Goal: Task Accomplishment & Management: Use online tool/utility

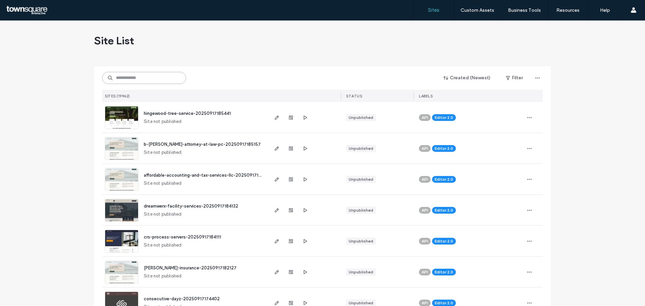
click at [156, 80] on input at bounding box center [144, 78] width 84 height 12
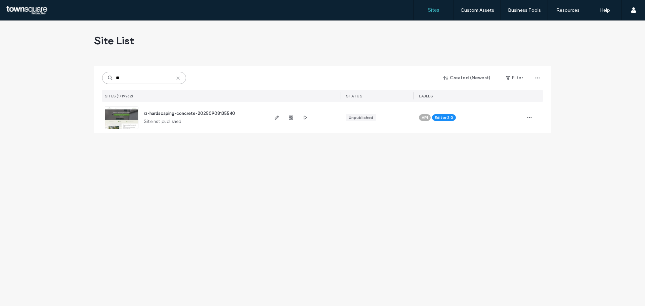
type input "**"
click at [124, 122] on img at bounding box center [121, 130] width 33 height 46
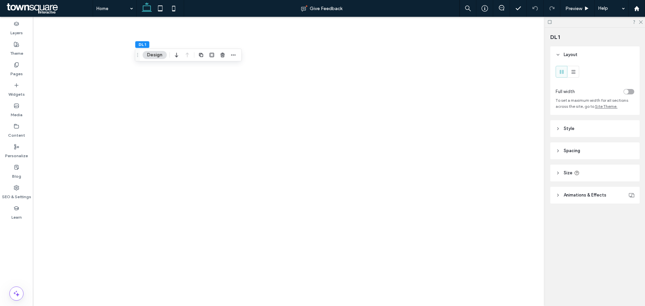
click at [558, 129] on use at bounding box center [557, 129] width 1 height 2
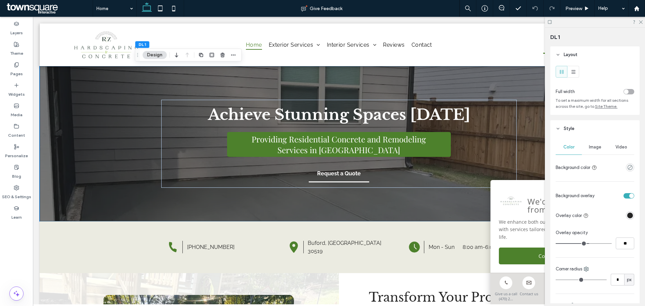
click at [590, 145] on span "Image" at bounding box center [595, 146] width 12 height 5
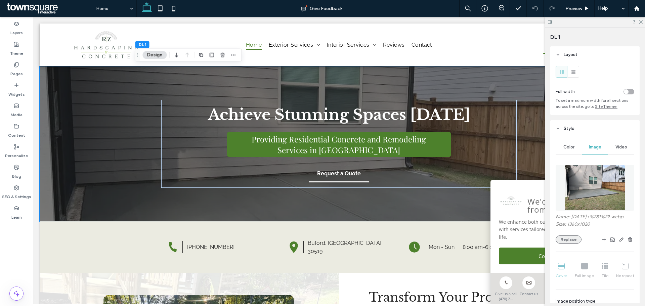
click at [570, 244] on button "Replace" at bounding box center [569, 240] width 26 height 8
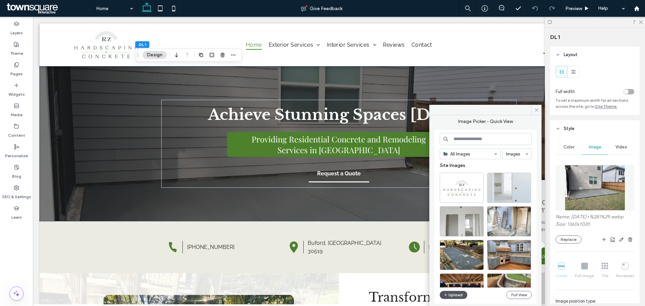
click at [446, 294] on icon "button" at bounding box center [446, 294] width 4 height 5
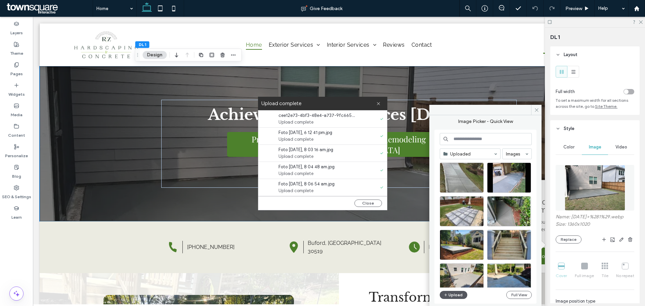
click at [457, 298] on button "Upload" at bounding box center [454, 295] width 28 height 8
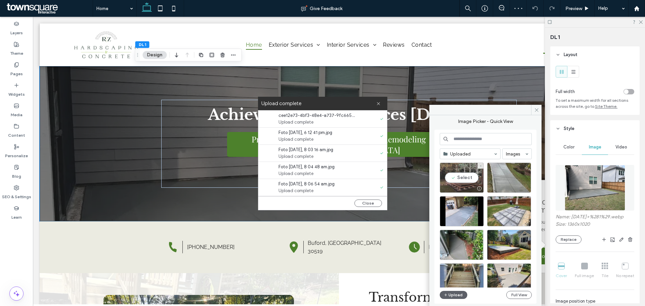
click at [468, 178] on div "Select" at bounding box center [462, 178] width 44 height 30
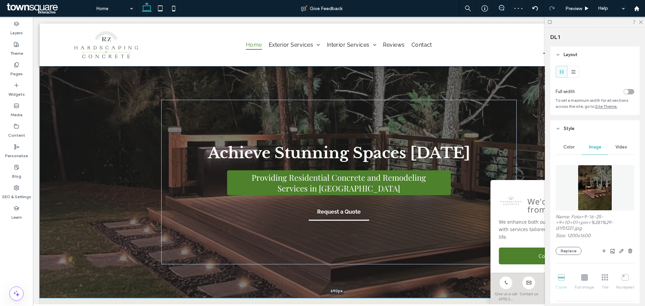
drag, startPoint x: 423, startPoint y: 221, endPoint x: 474, endPoint y: 232, distance: 51.9
click at [431, 297] on div at bounding box center [337, 297] width 594 height 3
type input "***"
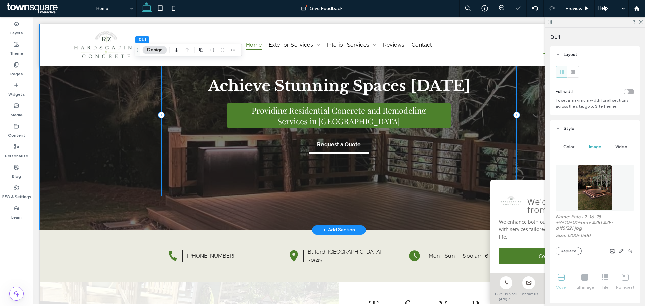
scroll to position [67, 0]
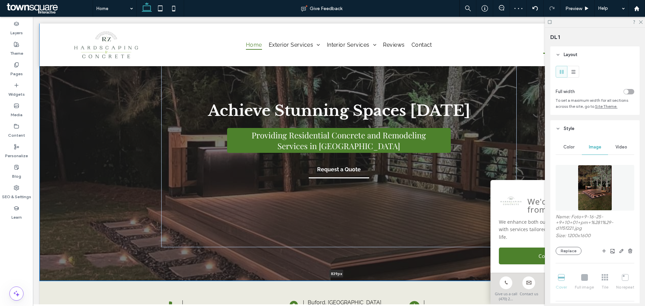
drag, startPoint x: 386, startPoint y: 228, endPoint x: 389, endPoint y: 264, distance: 36.0
click at [383, 279] on div at bounding box center [337, 280] width 594 height 3
type input "***"
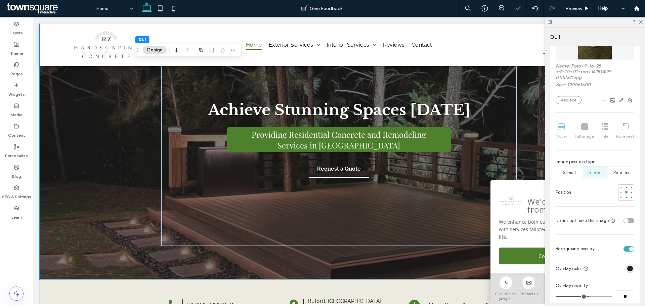
scroll to position [168, 0]
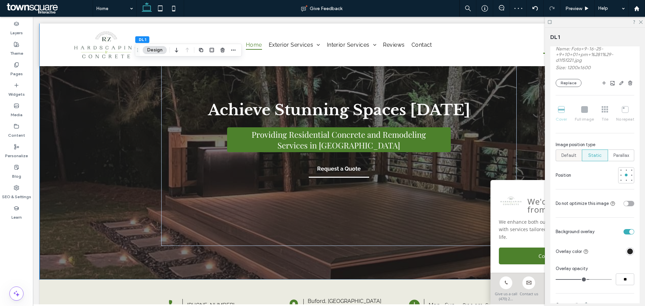
click at [565, 157] on span "Default" at bounding box center [568, 155] width 15 height 7
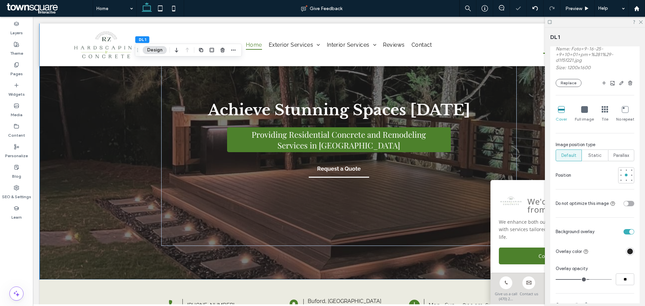
drag, startPoint x: 583, startPoint y: 156, endPoint x: 613, endPoint y: 184, distance: 40.7
click at [584, 157] on label "Static" at bounding box center [595, 156] width 26 height 12
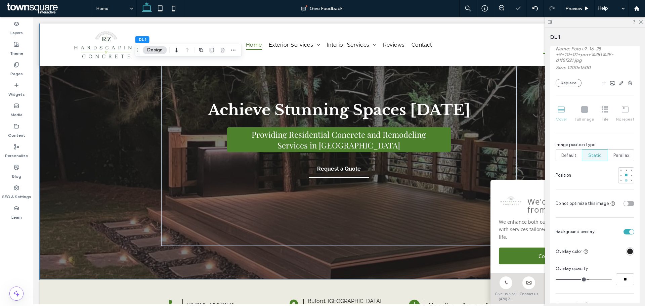
click at [625, 179] on div at bounding box center [626, 180] width 3 height 3
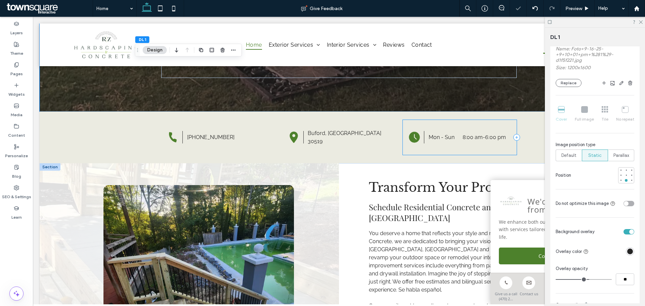
scroll to position [0, 0]
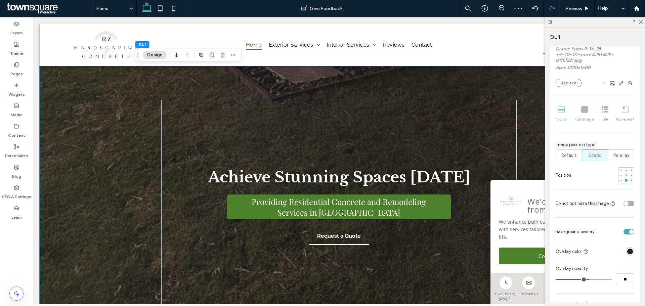
click at [624, 177] on div at bounding box center [626, 175] width 5 height 5
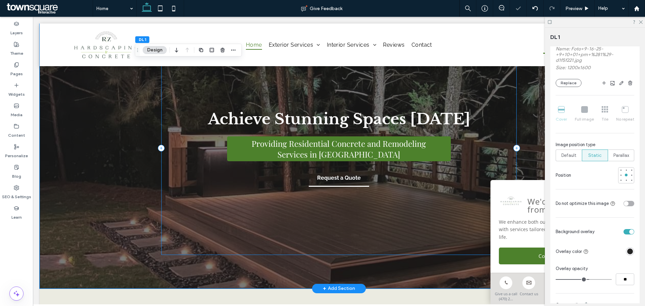
scroll to position [101, 0]
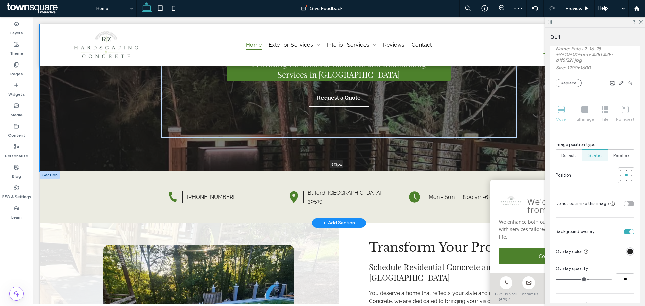
drag, startPoint x: 387, startPoint y: 245, endPoint x: 453, endPoint y: 200, distance: 79.8
click at [393, 170] on div at bounding box center [337, 171] width 594 height 3
type input "***"
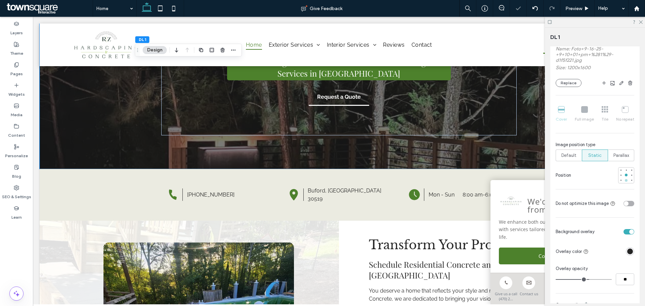
click at [625, 181] on div at bounding box center [626, 180] width 5 height 5
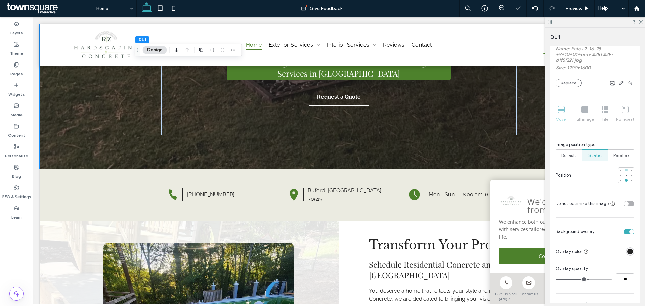
click at [624, 172] on div at bounding box center [626, 170] width 5 height 5
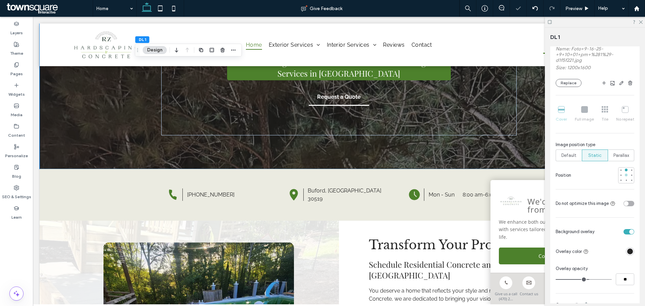
click at [624, 177] on div at bounding box center [626, 175] width 5 height 5
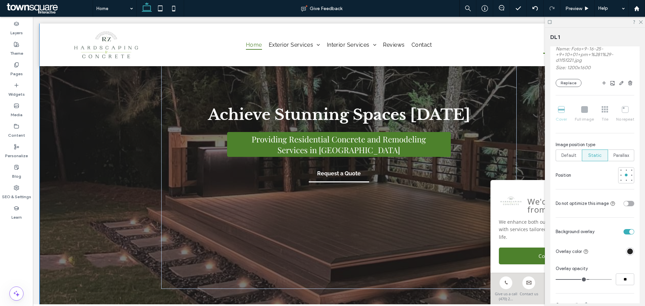
drag, startPoint x: 393, startPoint y: 168, endPoint x: 413, endPoint y: 298, distance: 131.8
type input "****"
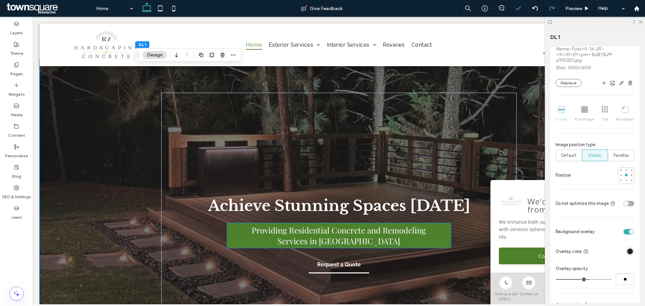
scroll to position [0, 0]
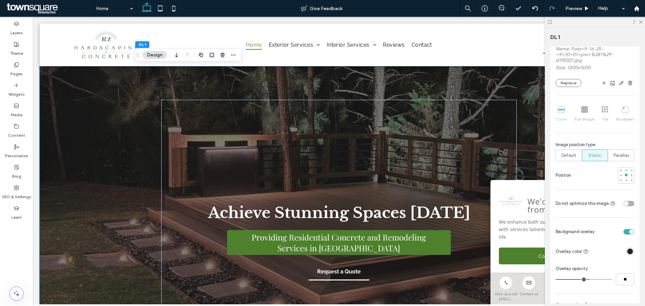
click at [642, 18] on div at bounding box center [595, 22] width 100 height 10
drag, startPoint x: 642, startPoint y: 21, endPoint x: 609, endPoint y: 4, distance: 37.6
click at [642, 21] on icon at bounding box center [640, 21] width 4 height 4
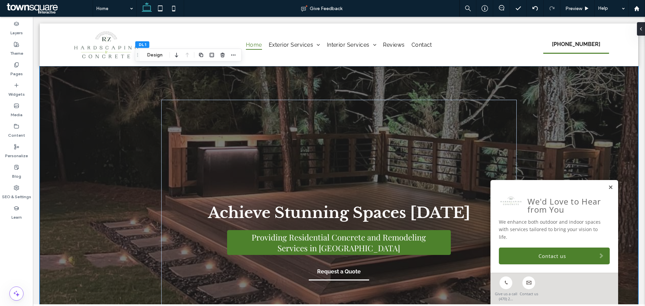
click at [608, 185] on link at bounding box center [610, 188] width 5 height 6
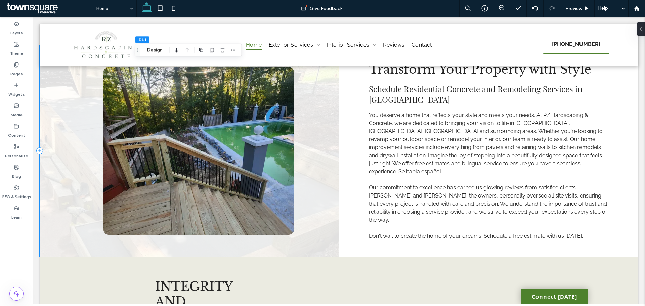
scroll to position [403, 0]
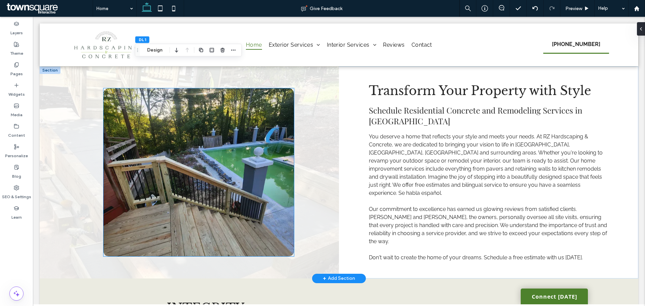
click at [216, 134] on img at bounding box center [198, 172] width 190 height 168
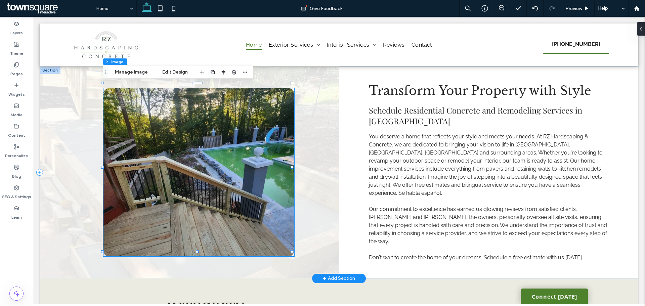
type input "**"
click at [130, 69] on button "Manage Image" at bounding box center [132, 72] width 42 height 8
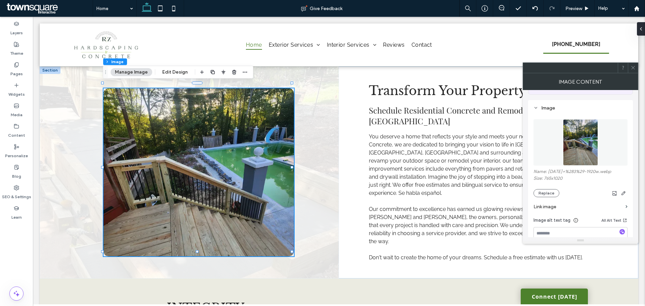
scroll to position [134, 0]
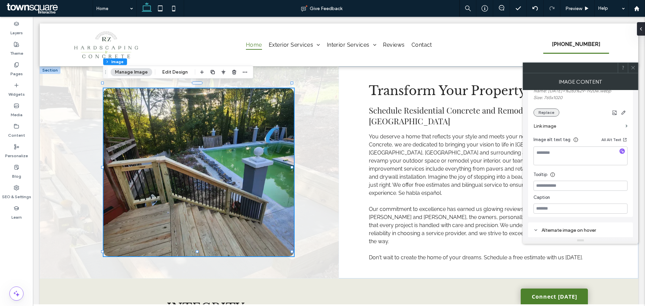
click at [541, 111] on button "Replace" at bounding box center [547, 113] width 26 height 8
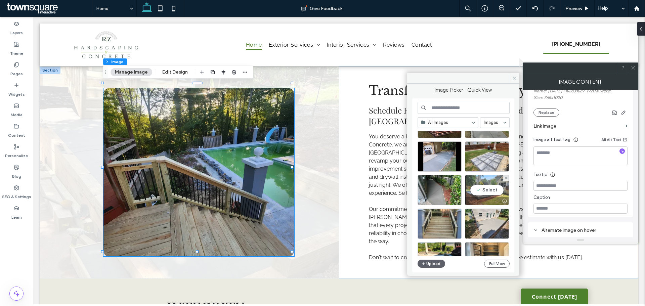
scroll to position [67, 0]
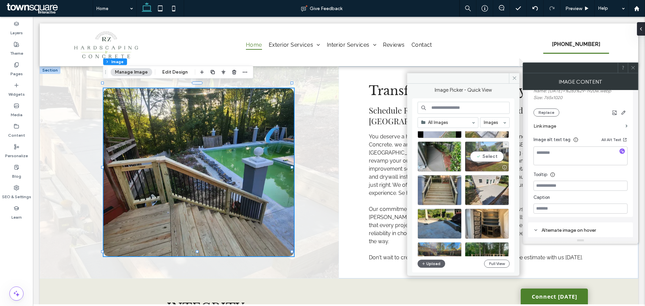
click at [482, 160] on div "Select" at bounding box center [487, 156] width 44 height 30
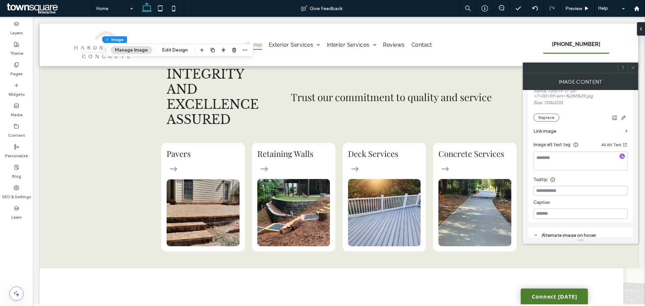
scroll to position [638, 0]
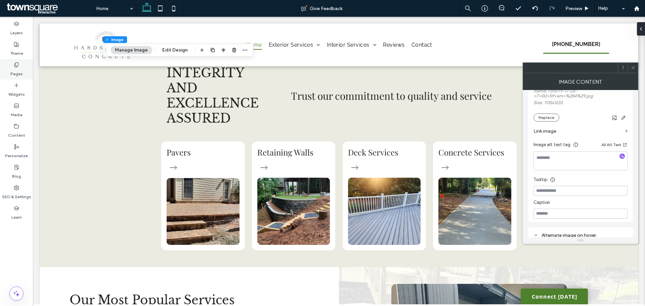
click at [17, 70] on label "Pages" at bounding box center [16, 72] width 12 height 9
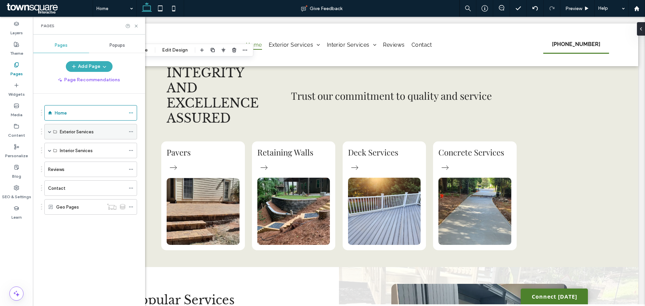
click at [48, 132] on div "Exterior Services" at bounding box center [90, 131] width 93 height 15
click at [51, 130] on div "Exterior Services" at bounding box center [90, 131] width 93 height 15
click at [50, 132] on span at bounding box center [49, 131] width 3 height 3
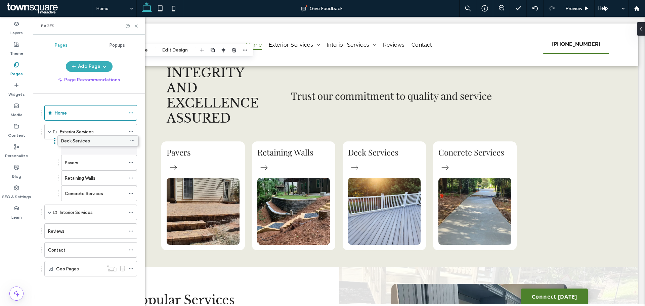
drag, startPoint x: 89, startPoint y: 178, endPoint x: 90, endPoint y: 140, distance: 38.3
drag, startPoint x: 97, startPoint y: 176, endPoint x: 96, endPoint y: 154, distance: 22.5
drag, startPoint x: 91, startPoint y: 194, endPoint x: 91, endPoint y: 171, distance: 22.2
click at [131, 193] on icon at bounding box center [131, 193] width 5 height 5
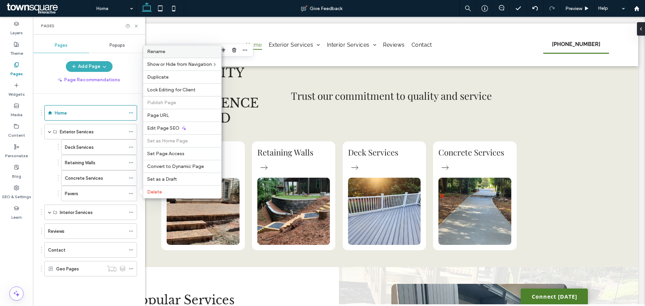
click at [175, 50] on label "Rename" at bounding box center [182, 52] width 70 height 6
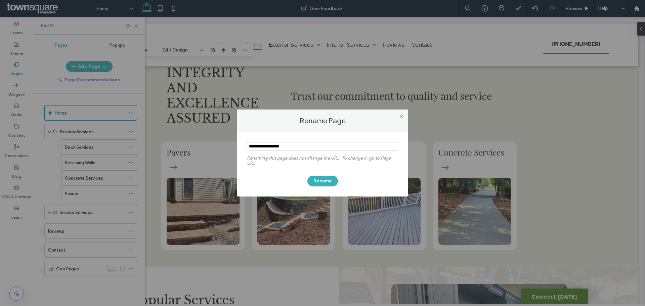
type input "**********"
click at [330, 182] on button "Rename" at bounding box center [322, 181] width 31 height 11
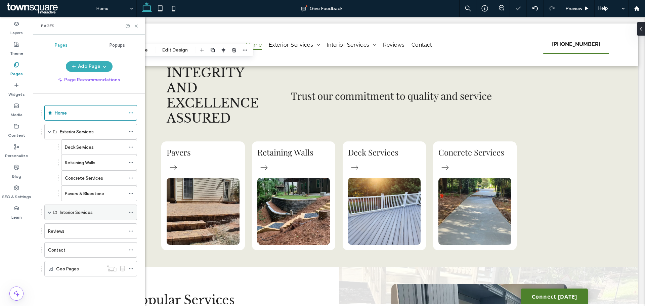
click at [49, 210] on span at bounding box center [49, 212] width 3 height 15
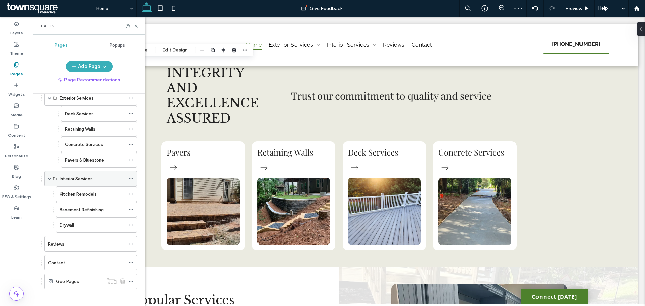
scroll to position [37, 0]
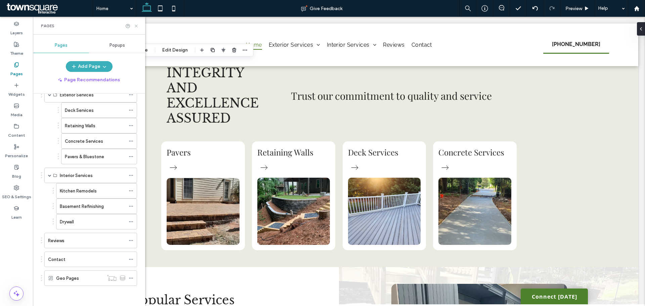
drag, startPoint x: 136, startPoint y: 27, endPoint x: 103, endPoint y: 13, distance: 35.8
click at [136, 27] on icon at bounding box center [136, 26] width 5 height 5
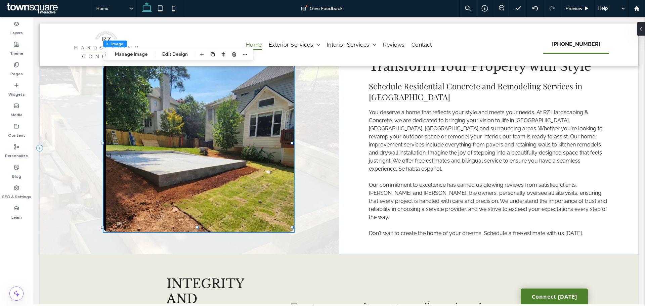
scroll to position [429, 0]
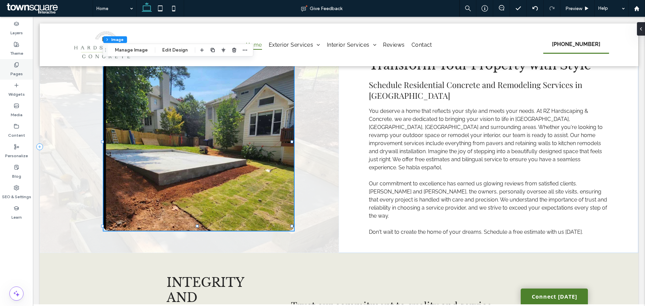
click at [17, 73] on label "Pages" at bounding box center [16, 72] width 12 height 9
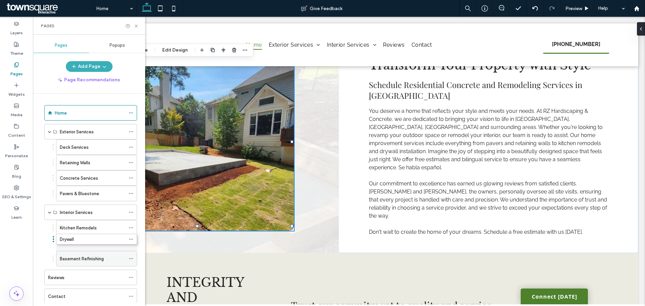
drag, startPoint x: 91, startPoint y: 257, endPoint x: 91, endPoint y: 237, distance: 20.2
click at [136, 28] on icon at bounding box center [136, 26] width 5 height 5
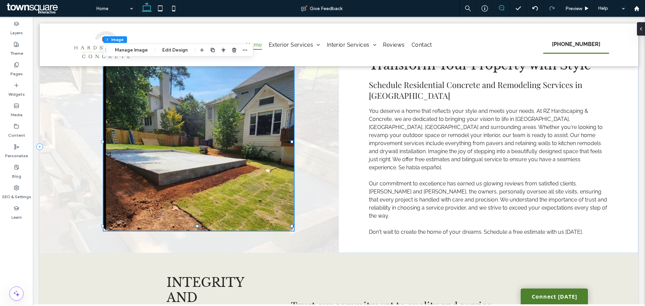
click at [502, 6] on icon at bounding box center [501, 7] width 5 height 5
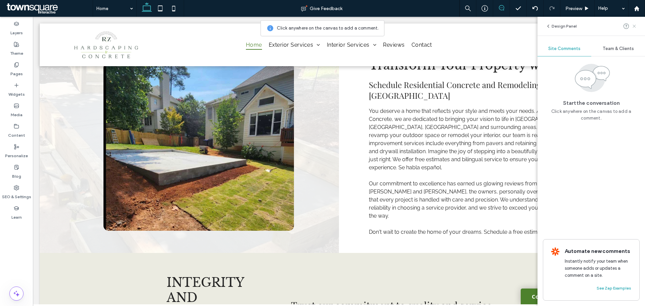
click at [634, 25] on use at bounding box center [634, 26] width 3 height 3
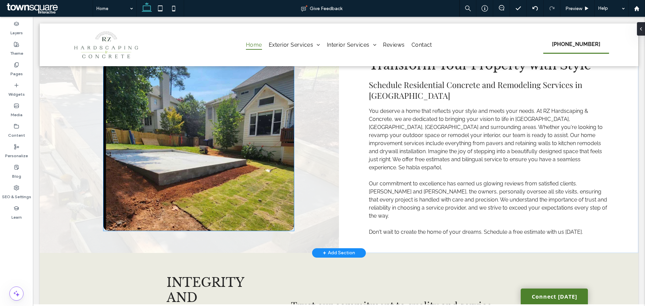
click at [238, 169] on img at bounding box center [198, 147] width 190 height 168
type input "**"
click at [503, 9] on use at bounding box center [501, 7] width 5 height 5
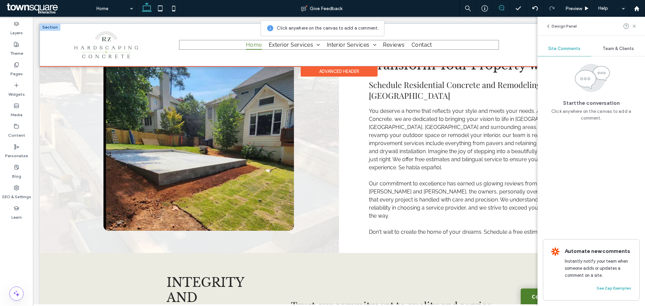
click at [436, 43] on ul "Home Exterior Services Deck Services Retaining Walls Concrete Services Pavers &…" at bounding box center [339, 45] width 320 height 10
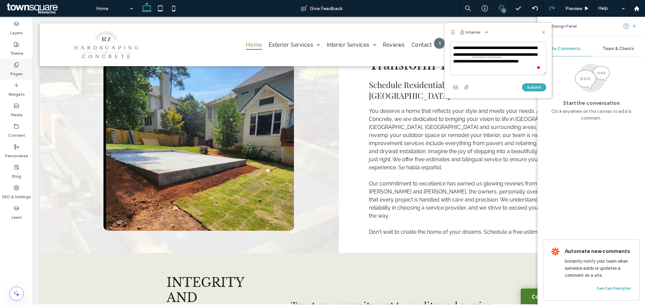
type textarea "**********"
click at [15, 65] on use at bounding box center [16, 64] width 4 height 4
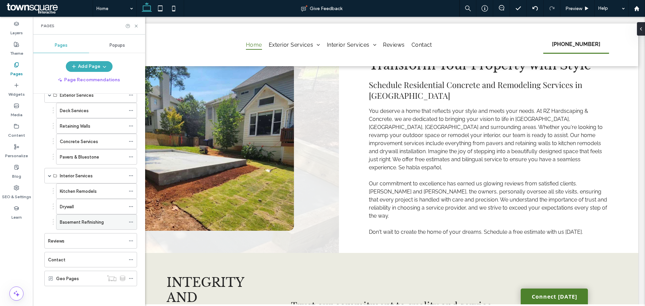
scroll to position [37, 0]
click at [103, 61] on div "Pages Popups Add Page Page Recommendations Home Exterior Services Deck Services…" at bounding box center [89, 170] width 112 height 265
click at [104, 67] on use "button" at bounding box center [104, 67] width 3 height 2
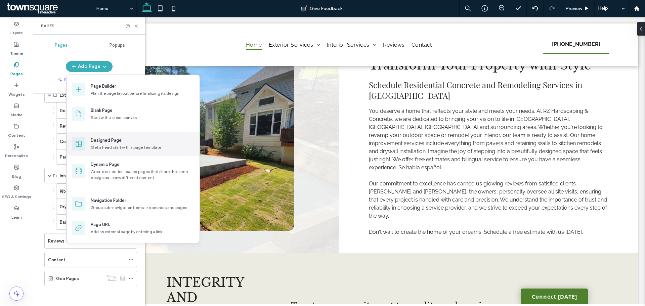
click at [118, 140] on div "Designed Page" at bounding box center [106, 140] width 31 height 7
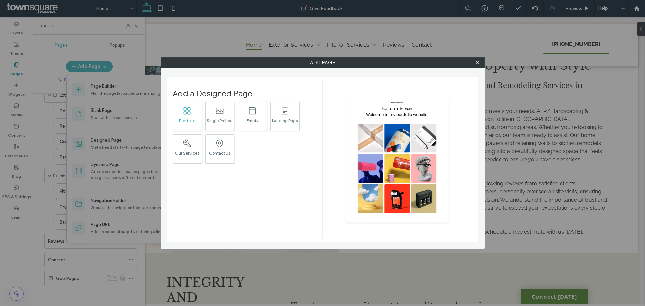
click at [186, 120] on div "Portfolio" at bounding box center [187, 120] width 29 height 4
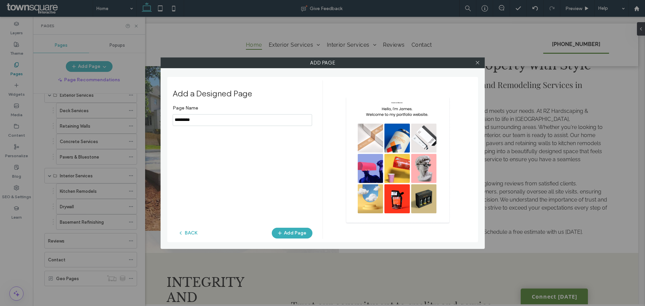
click at [189, 116] on input "notEmpty" at bounding box center [242, 120] width 139 height 12
type input "*******"
click at [275, 234] on button "Add Page" at bounding box center [292, 233] width 41 height 11
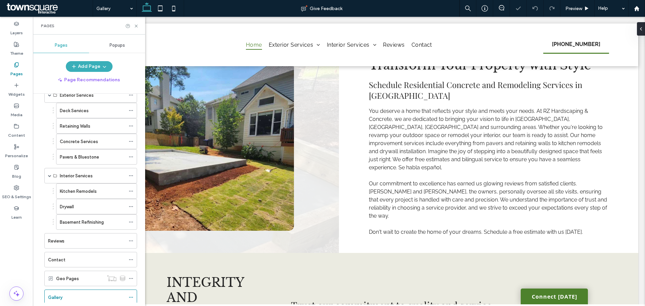
click at [79, 298] on div "Add Page Add a Designed Page Page Name BACK Add Page" at bounding box center [322, 153] width 645 height 306
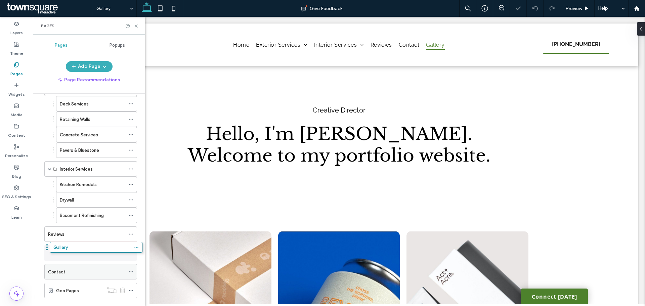
drag, startPoint x: 79, startPoint y: 298, endPoint x: 84, endPoint y: 252, distance: 47.0
click at [136, 26] on icon at bounding box center [136, 26] width 5 height 5
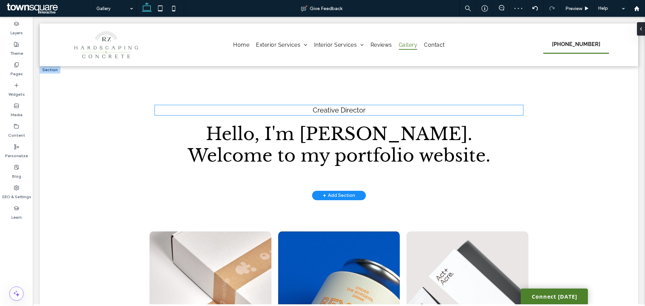
click at [338, 114] on span "Creative Director" at bounding box center [339, 110] width 53 height 8
click at [338, 114] on div "Creative Director" at bounding box center [339, 110] width 369 height 10
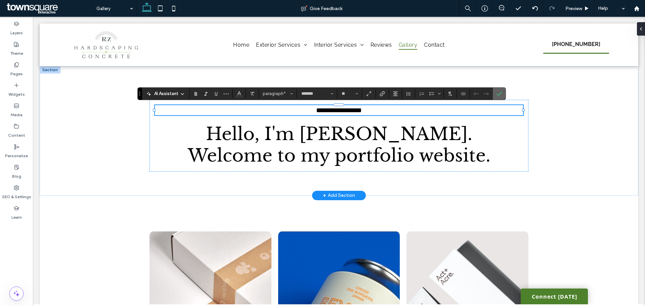
click at [497, 93] on icon "Confirm" at bounding box center [499, 93] width 5 height 5
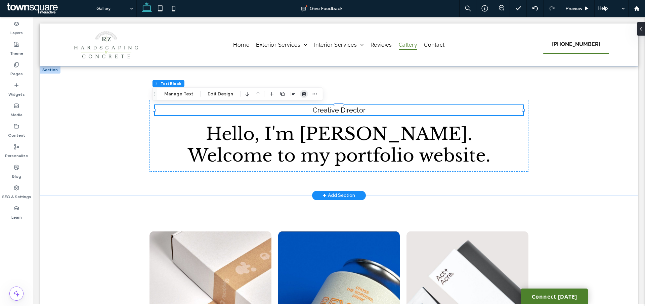
click at [303, 95] on icon "button" at bounding box center [303, 93] width 5 height 5
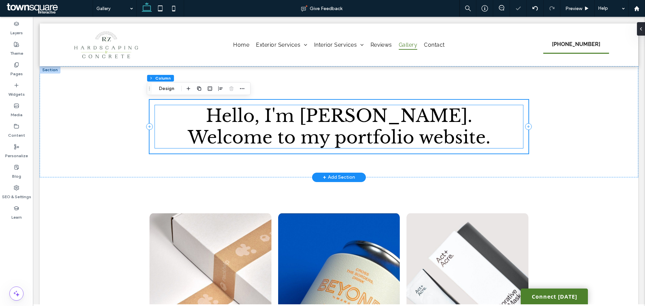
click at [312, 116] on span "Hello, I'm [PERSON_NAME]." at bounding box center [339, 116] width 266 height 22
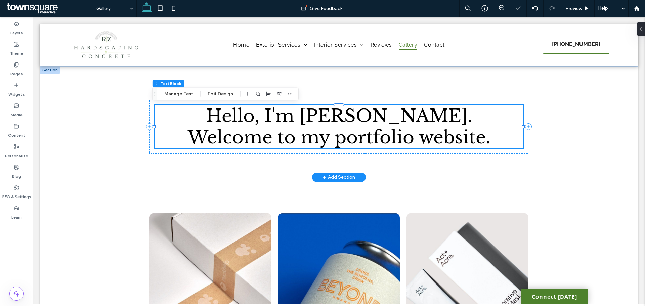
click at [312, 116] on div "Hello, I'm [PERSON_NAME]. Welcome to my portfolio website." at bounding box center [339, 126] width 369 height 43
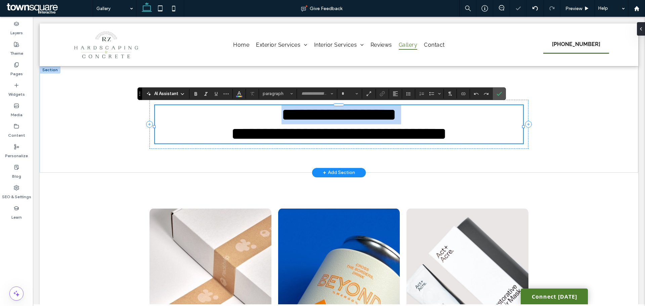
type input "**********"
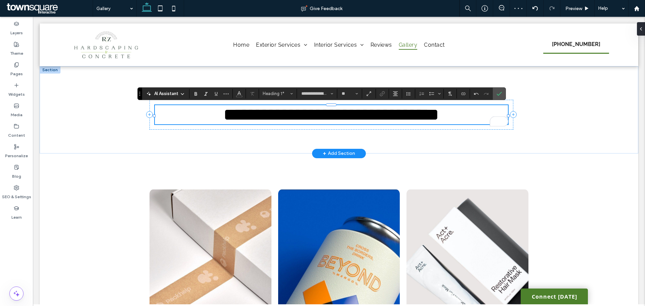
click at [312, 116] on span "**********" at bounding box center [331, 114] width 216 height 17
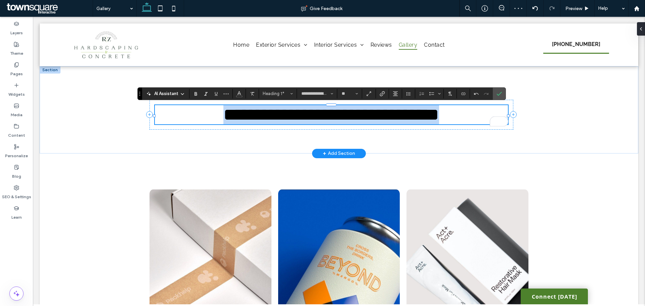
click at [312, 116] on span "**********" at bounding box center [331, 114] width 216 height 17
type input "**"
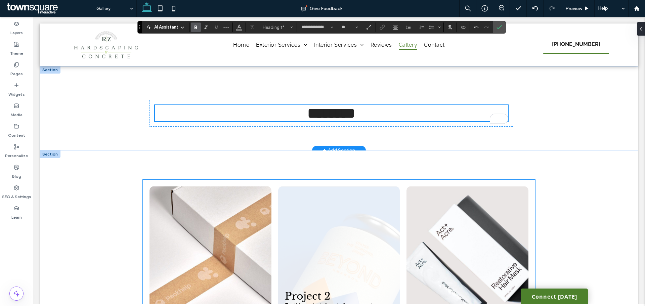
scroll to position [96, 0]
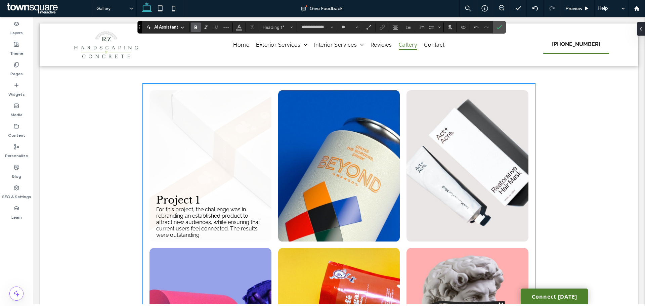
click at [209, 175] on link at bounding box center [211, 165] width 122 height 151
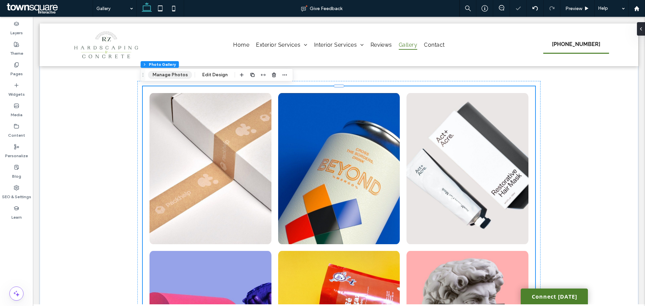
click at [173, 76] on button "Manage Photos" at bounding box center [170, 75] width 44 height 8
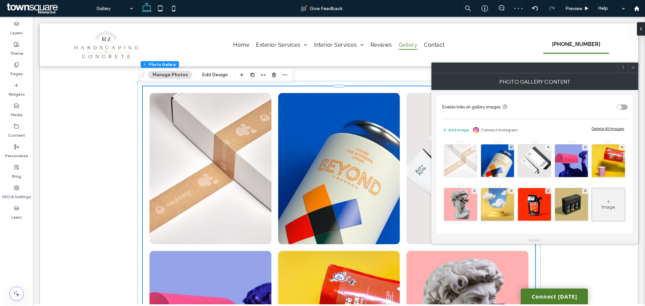
click at [473, 147] on icon at bounding box center [474, 147] width 3 height 3
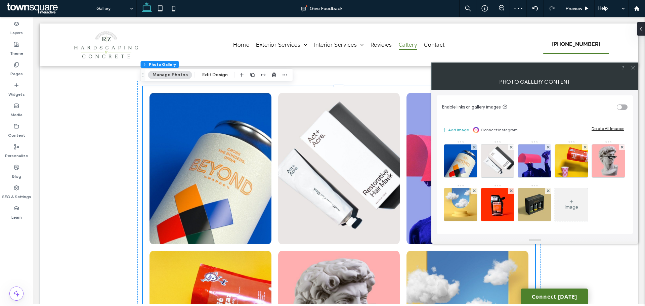
click at [473, 147] on icon at bounding box center [474, 147] width 3 height 3
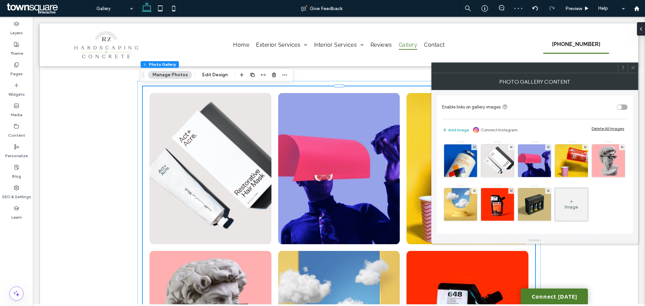
click at [510, 147] on icon at bounding box center [511, 147] width 3 height 3
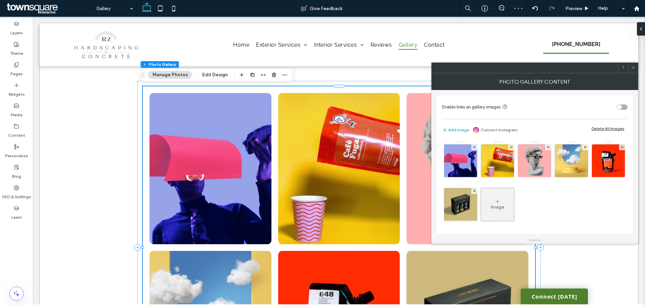
click at [473, 147] on icon at bounding box center [474, 147] width 3 height 3
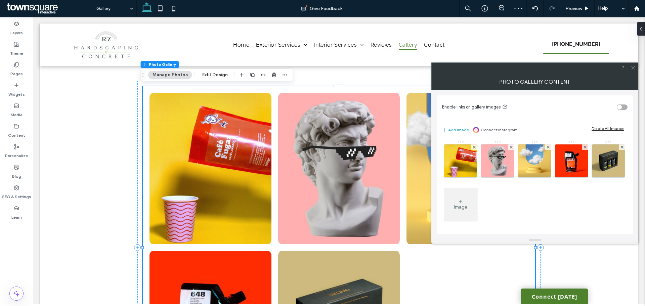
click at [473, 147] on icon at bounding box center [474, 147] width 3 height 3
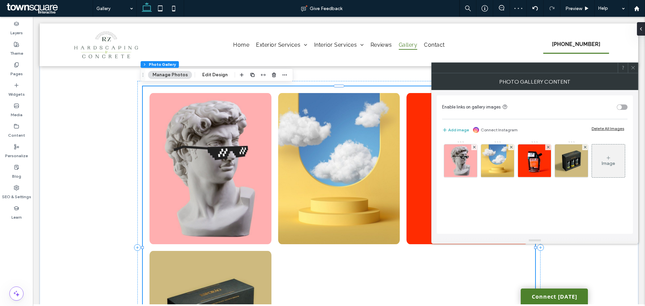
click at [473, 147] on icon at bounding box center [474, 147] width 3 height 3
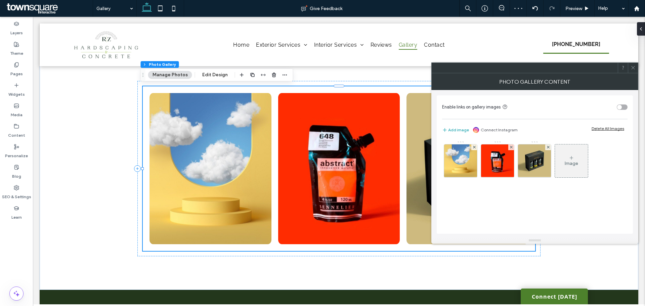
click at [473, 147] on icon at bounding box center [474, 147] width 3 height 3
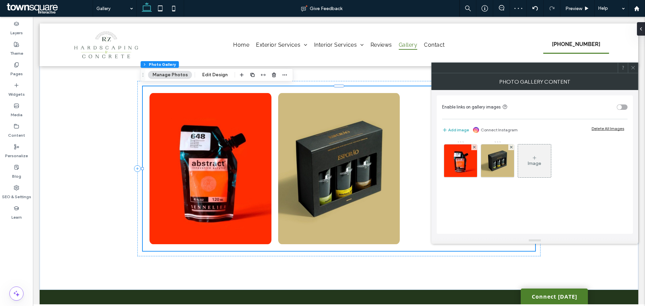
click at [473, 147] on icon at bounding box center [474, 147] width 3 height 3
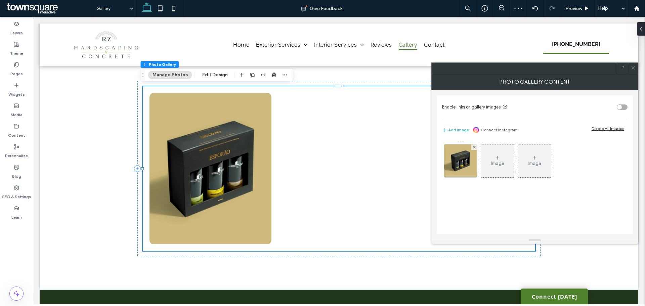
click at [473, 147] on icon at bounding box center [474, 147] width 3 height 3
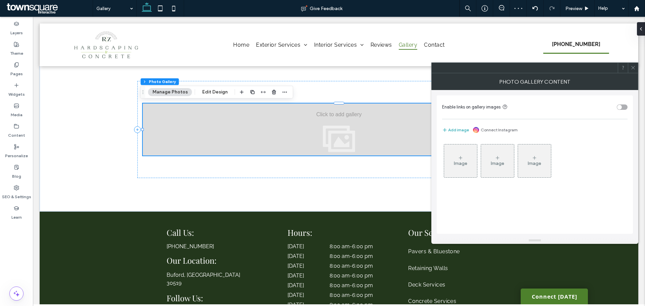
click at [459, 159] on icon at bounding box center [460, 157] width 5 height 5
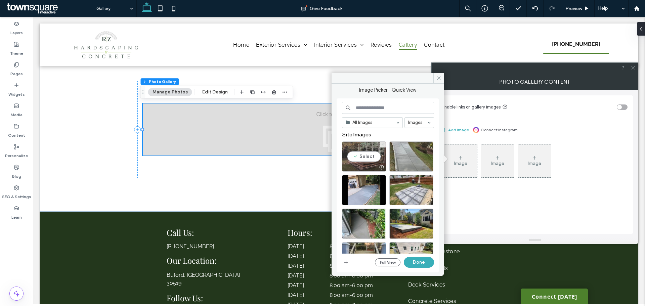
click at [365, 153] on div "Select" at bounding box center [364, 156] width 44 height 30
click at [413, 154] on div "Select" at bounding box center [411, 156] width 44 height 30
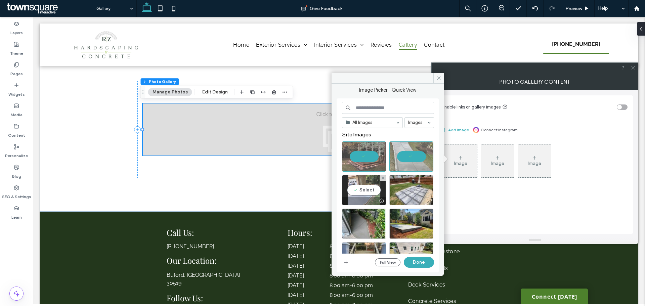
click at [361, 186] on div "Select" at bounding box center [364, 190] width 44 height 30
click at [411, 191] on div "Select" at bounding box center [411, 190] width 44 height 30
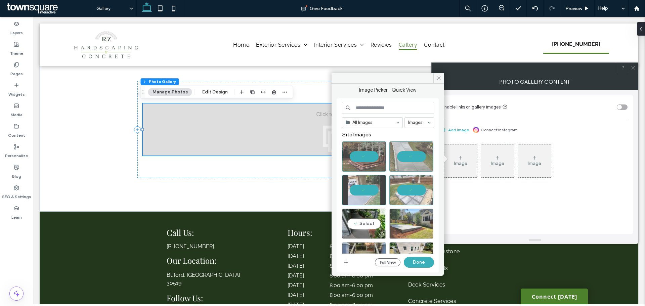
drag, startPoint x: 361, startPoint y: 223, endPoint x: 401, endPoint y: 223, distance: 40.7
click at [364, 223] on div "Select" at bounding box center [364, 224] width 44 height 30
click at [422, 223] on div "Select" at bounding box center [411, 224] width 44 height 30
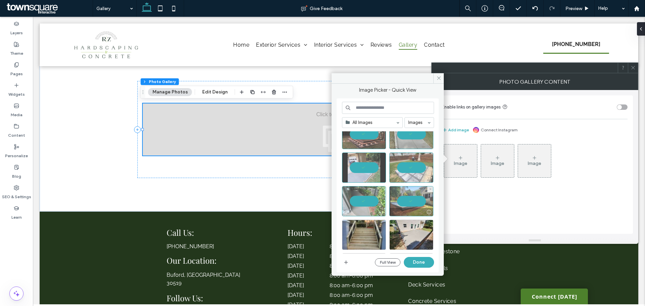
scroll to position [34, 0]
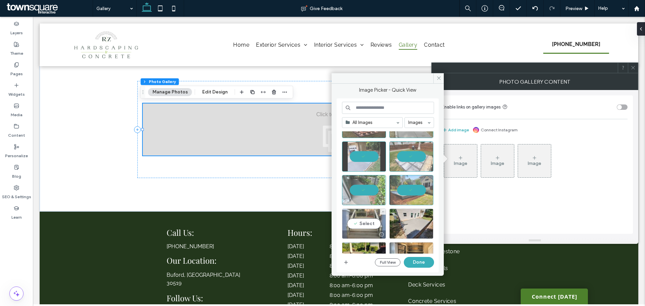
click at [353, 221] on div "Select" at bounding box center [364, 224] width 44 height 30
click at [412, 221] on div "Select" at bounding box center [411, 224] width 44 height 30
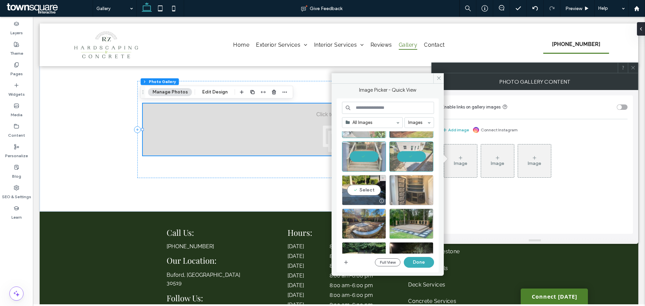
drag, startPoint x: 350, startPoint y: 190, endPoint x: 415, endPoint y: 195, distance: 64.7
click at [351, 190] on div "Select" at bounding box center [364, 190] width 44 height 30
click at [416, 194] on div "Select" at bounding box center [411, 190] width 44 height 30
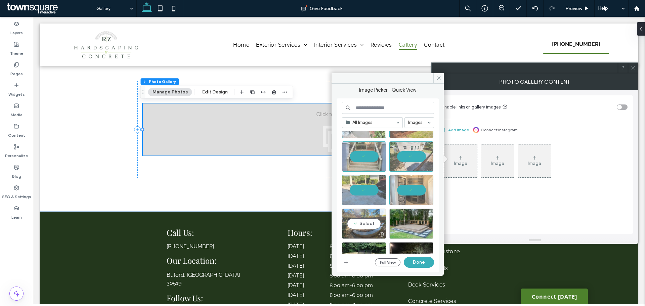
click at [361, 218] on div "Select" at bounding box center [364, 224] width 44 height 30
click at [414, 219] on div "Select" at bounding box center [411, 224] width 44 height 30
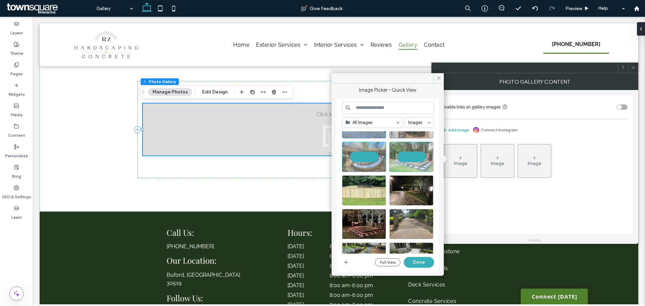
scroll to position [168, 0]
click at [362, 193] on div "Select" at bounding box center [364, 190] width 44 height 30
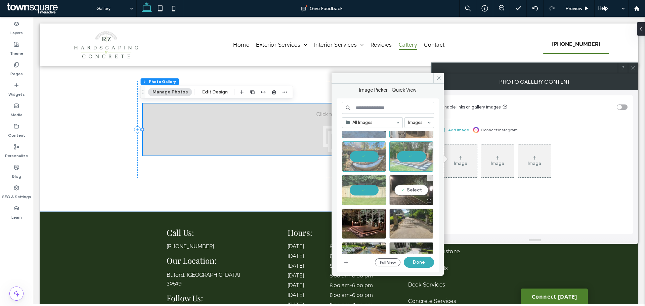
click at [406, 193] on div "Select" at bounding box center [411, 190] width 44 height 30
click at [370, 220] on div "Select" at bounding box center [364, 224] width 44 height 30
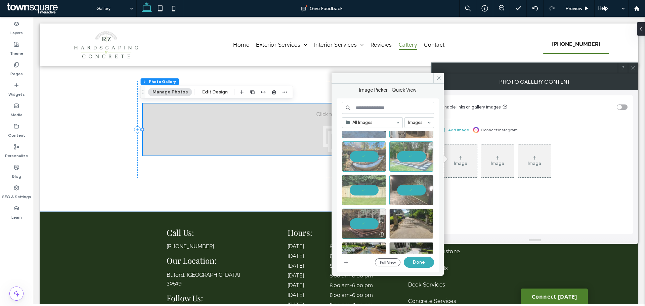
click at [377, 220] on div at bounding box center [364, 224] width 44 height 30
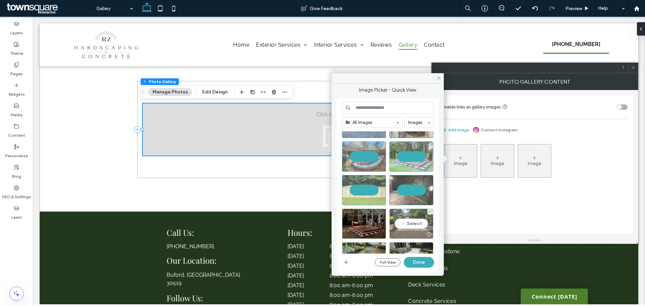
click at [416, 219] on div "Select" at bounding box center [411, 224] width 44 height 30
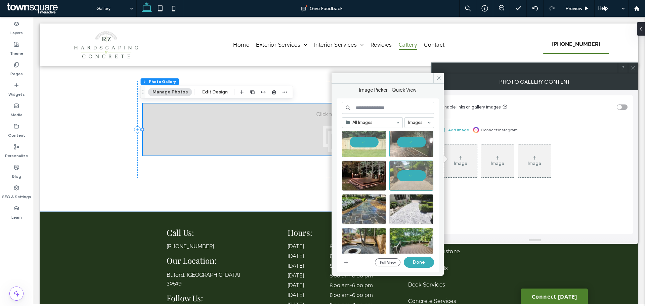
scroll to position [235, 0]
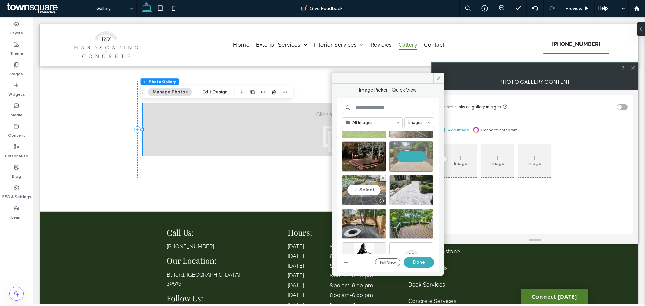
click at [365, 186] on div "Select" at bounding box center [364, 190] width 44 height 30
click at [409, 188] on div "Select" at bounding box center [411, 190] width 44 height 30
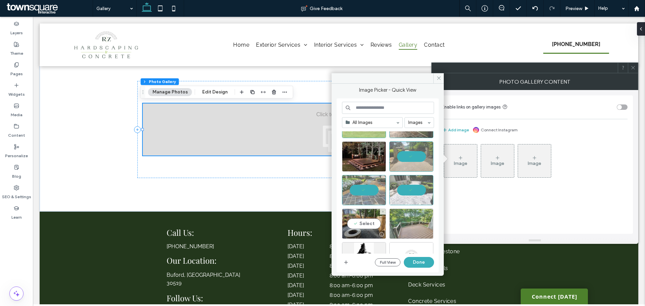
drag, startPoint x: 367, startPoint y: 218, endPoint x: 427, endPoint y: 223, distance: 60.3
click at [367, 219] on div "Select" at bounding box center [364, 224] width 44 height 30
click at [419, 222] on div "Select" at bounding box center [411, 224] width 44 height 30
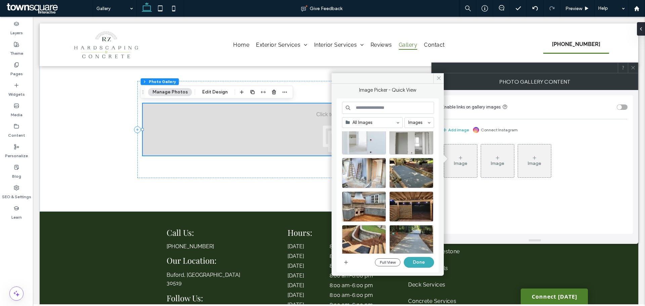
scroll to position [392, 0]
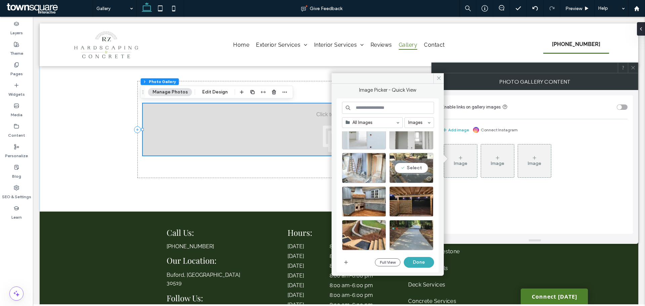
click at [404, 170] on div "Select" at bounding box center [411, 168] width 44 height 30
click at [363, 198] on div "Select" at bounding box center [364, 201] width 44 height 30
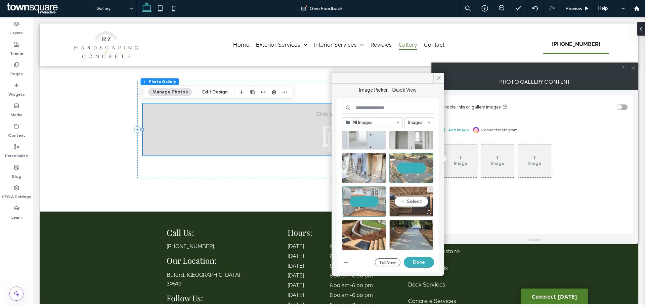
click at [416, 205] on div "Select" at bounding box center [411, 201] width 44 height 30
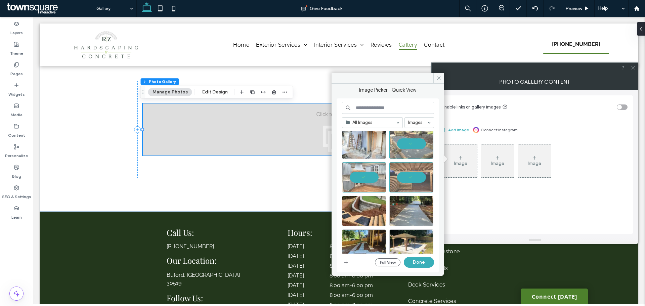
scroll to position [425, 0]
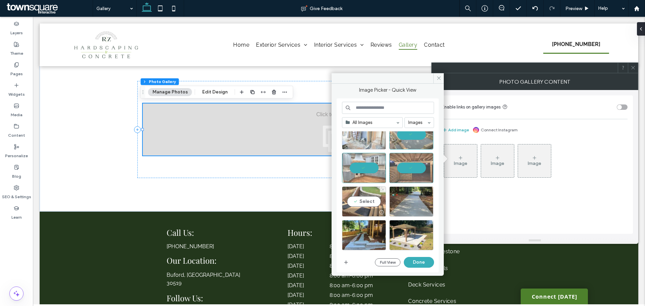
click at [361, 207] on div "Select" at bounding box center [364, 201] width 44 height 30
click at [401, 206] on div "Select" at bounding box center [411, 201] width 44 height 30
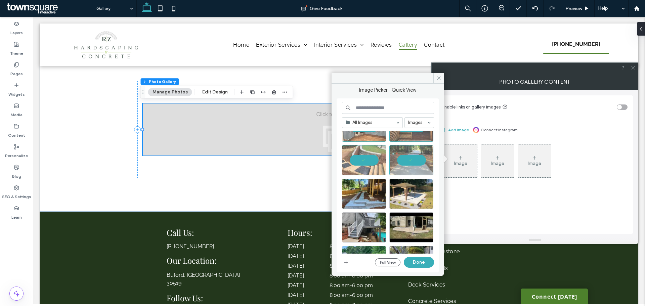
scroll to position [493, 0]
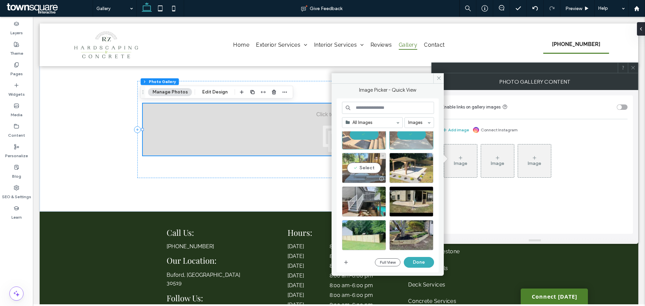
click at [361, 172] on div "Select" at bounding box center [364, 168] width 44 height 30
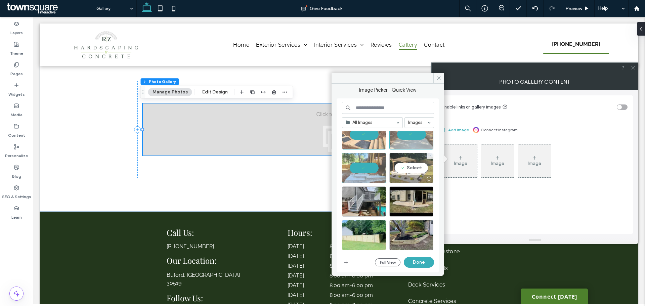
click at [407, 168] on div "Select" at bounding box center [411, 168] width 44 height 30
click at [361, 195] on div "Select" at bounding box center [364, 201] width 44 height 30
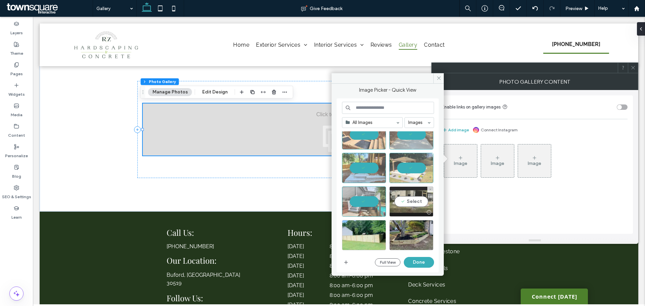
click at [411, 201] on div "Select" at bounding box center [411, 201] width 44 height 30
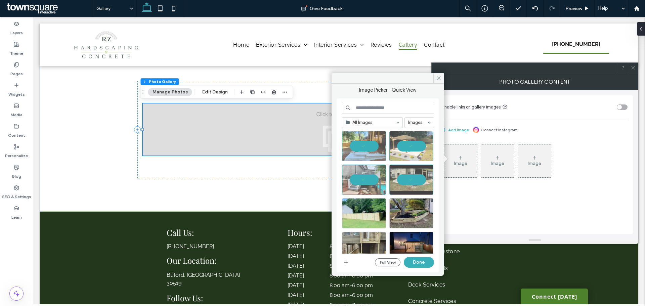
scroll to position [526, 0]
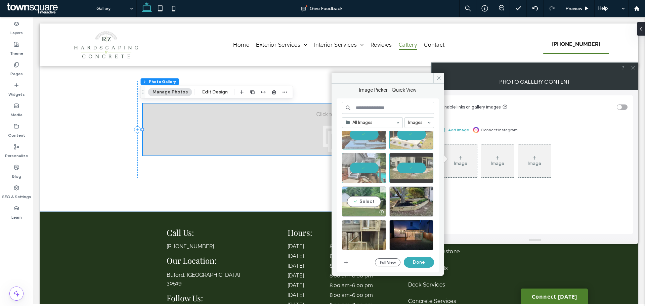
click at [371, 199] on div "Select" at bounding box center [364, 201] width 44 height 30
click at [413, 207] on div "Select" at bounding box center [411, 201] width 44 height 30
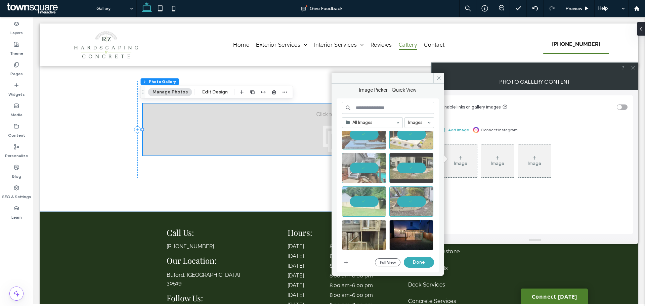
scroll to position [560, 0]
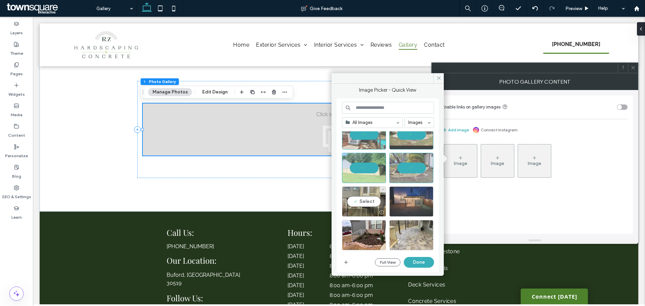
drag, startPoint x: 368, startPoint y: 206, endPoint x: 417, endPoint y: 207, distance: 49.1
click at [370, 206] on div "Select" at bounding box center [364, 201] width 44 height 30
click at [416, 205] on div "Select" at bounding box center [411, 201] width 44 height 30
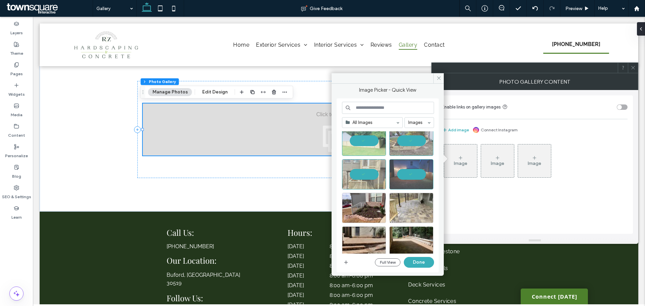
scroll to position [593, 0]
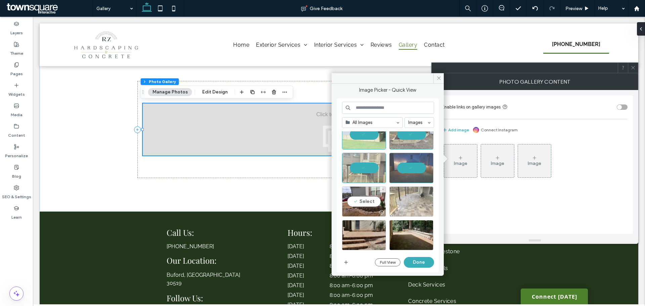
drag, startPoint x: 366, startPoint y: 204, endPoint x: 392, endPoint y: 204, distance: 25.9
click at [366, 204] on div "Select" at bounding box center [364, 201] width 44 height 30
click at [421, 204] on div "Select" at bounding box center [411, 201] width 44 height 30
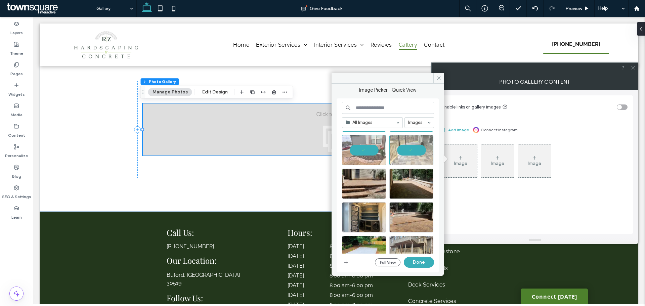
scroll to position [661, 0]
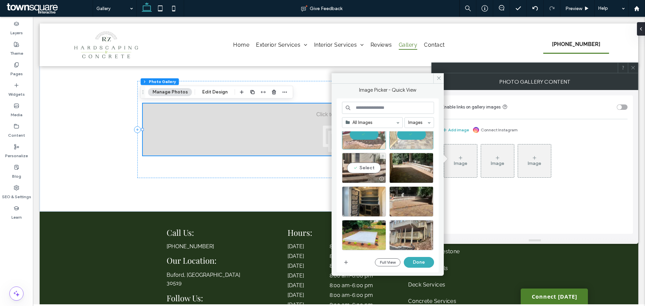
click at [366, 169] on div "Select" at bounding box center [364, 168] width 44 height 30
click at [398, 172] on div "Select" at bounding box center [411, 168] width 44 height 30
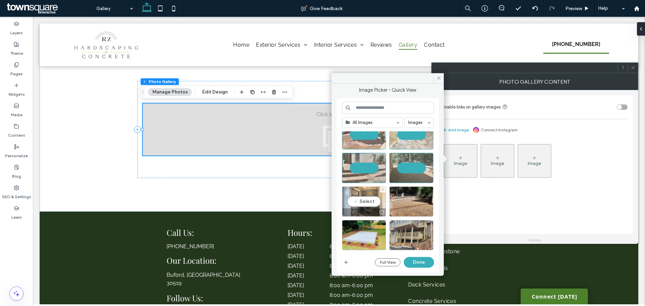
click at [367, 193] on div "Select" at bounding box center [364, 201] width 44 height 30
click at [407, 198] on div "Select" at bounding box center [411, 201] width 44 height 30
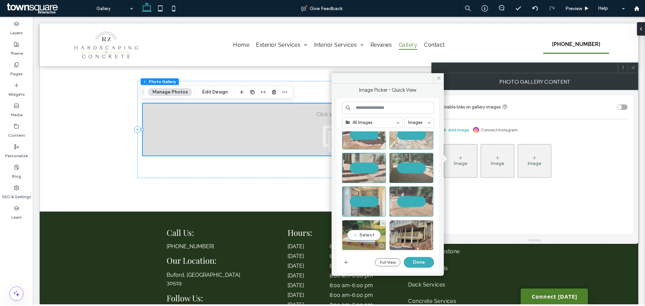
scroll to position [694, 0]
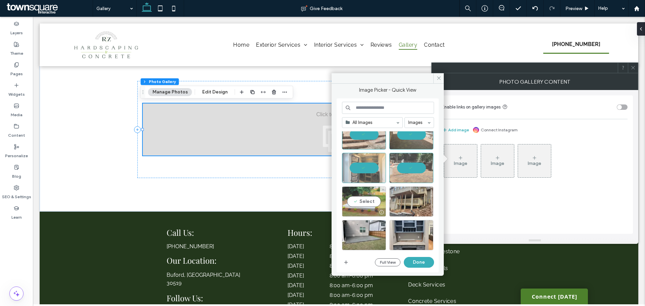
click at [373, 196] on div "Select" at bounding box center [364, 201] width 44 height 30
click at [411, 204] on div "Select" at bounding box center [411, 201] width 44 height 30
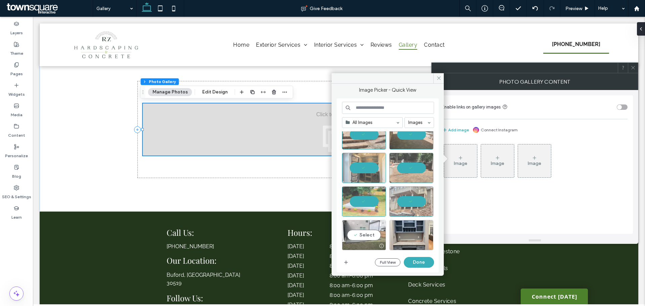
click at [368, 225] on div "Select" at bounding box center [364, 235] width 44 height 30
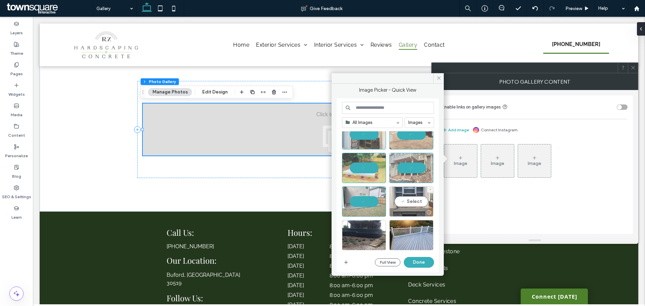
click at [407, 198] on div "Select" at bounding box center [411, 201] width 44 height 30
click at [361, 229] on div "Select" at bounding box center [364, 235] width 44 height 30
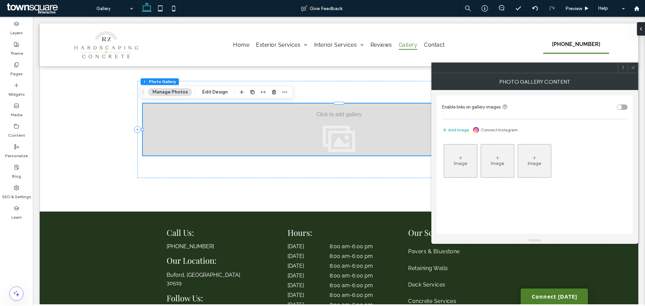
click at [450, 154] on div "Image" at bounding box center [460, 161] width 33 height 32
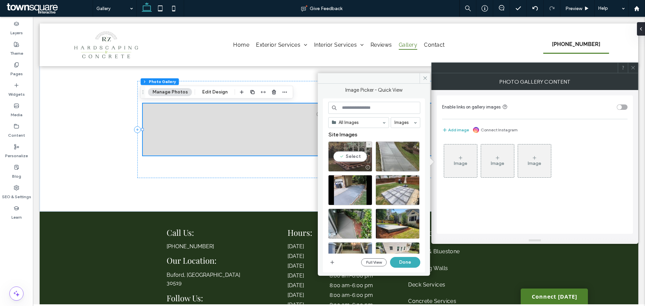
click at [360, 157] on div "Select" at bounding box center [350, 156] width 44 height 30
click at [393, 158] on div "Select" at bounding box center [398, 156] width 44 height 30
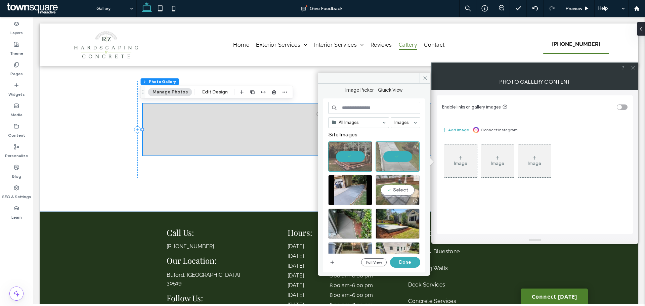
click at [392, 191] on div "Select" at bounding box center [398, 190] width 44 height 30
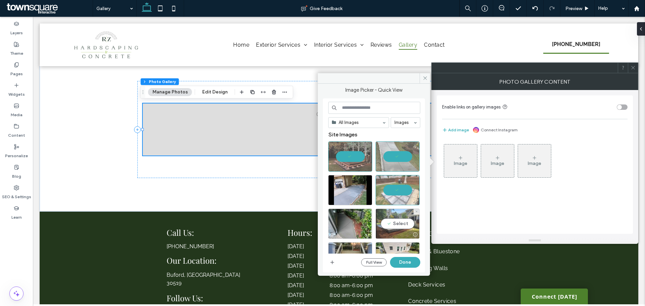
scroll to position [34, 0]
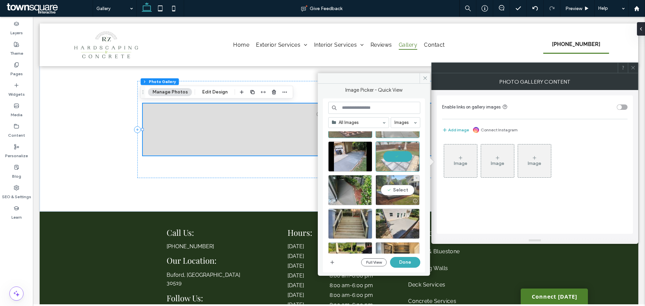
click at [390, 197] on div at bounding box center [397, 201] width 43 height 8
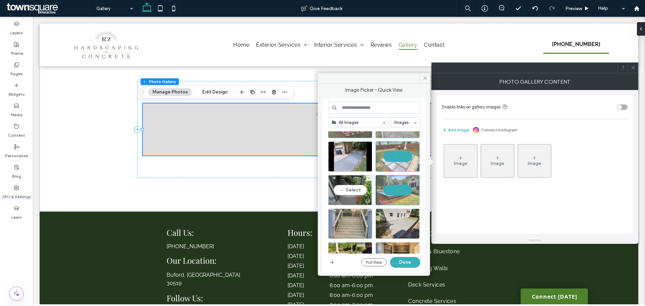
drag, startPoint x: 347, startPoint y: 199, endPoint x: 355, endPoint y: 217, distance: 20.0
click at [347, 199] on div at bounding box center [350, 201] width 43 height 8
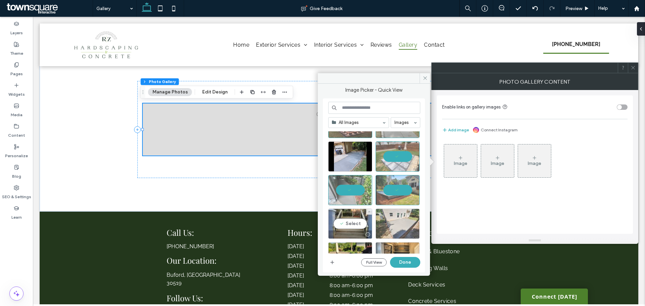
drag, startPoint x: 356, startPoint y: 219, endPoint x: 399, endPoint y: 220, distance: 43.4
click at [356, 219] on div "Select" at bounding box center [350, 224] width 44 height 30
click at [399, 220] on div "Select" at bounding box center [398, 224] width 44 height 30
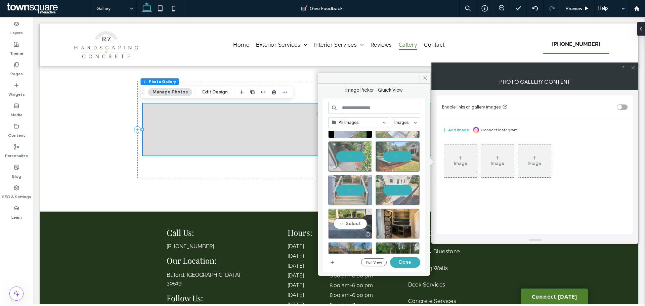
click at [348, 221] on div "Select" at bounding box center [350, 224] width 44 height 30
click at [393, 219] on div "Select" at bounding box center [398, 224] width 44 height 30
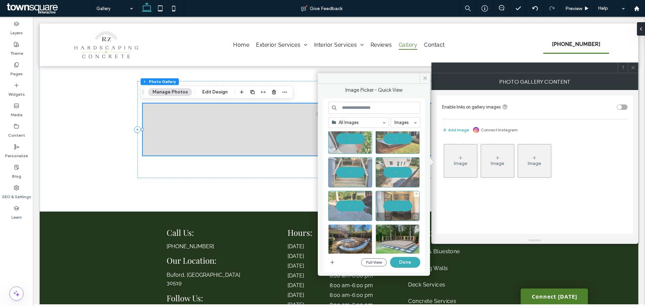
scroll to position [101, 0]
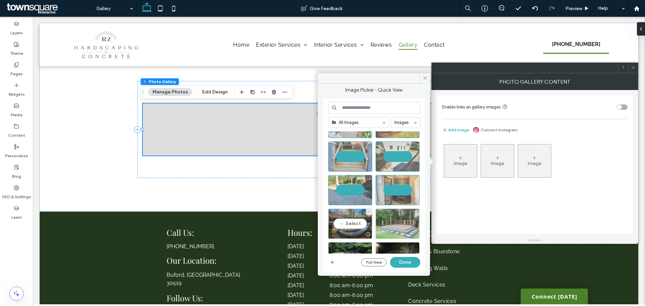
drag, startPoint x: 341, startPoint y: 223, endPoint x: 393, endPoint y: 226, distance: 52.5
click at [344, 224] on div "Select" at bounding box center [350, 224] width 44 height 30
click at [393, 226] on div "Select" at bounding box center [398, 224] width 44 height 30
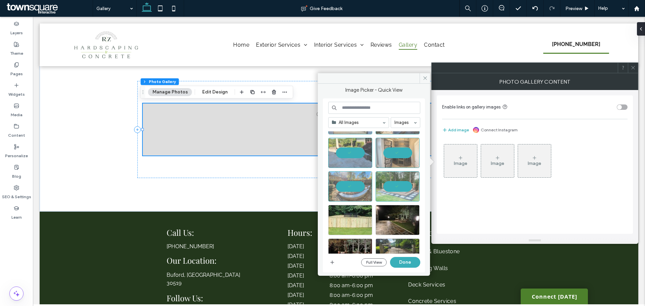
scroll to position [168, 0]
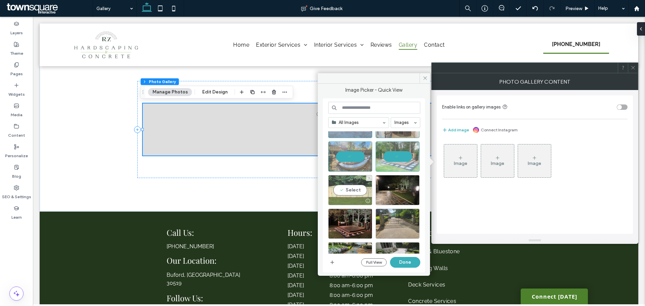
click at [350, 188] on div "Select" at bounding box center [350, 190] width 44 height 30
click at [391, 193] on div "Select" at bounding box center [398, 190] width 44 height 30
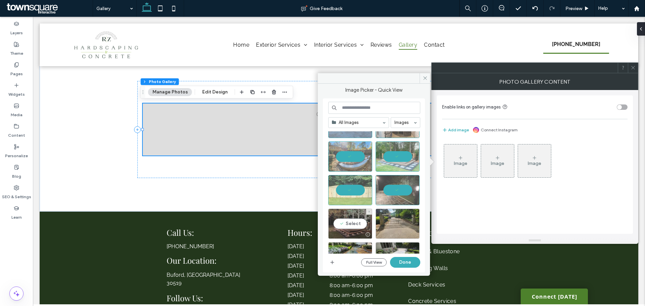
click at [362, 221] on div "Select" at bounding box center [350, 224] width 44 height 30
click at [392, 223] on div "Select" at bounding box center [398, 224] width 44 height 30
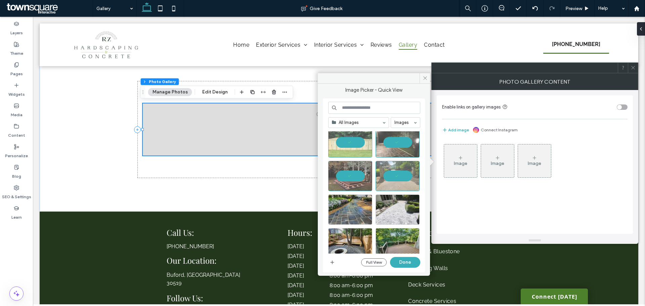
scroll to position [235, 0]
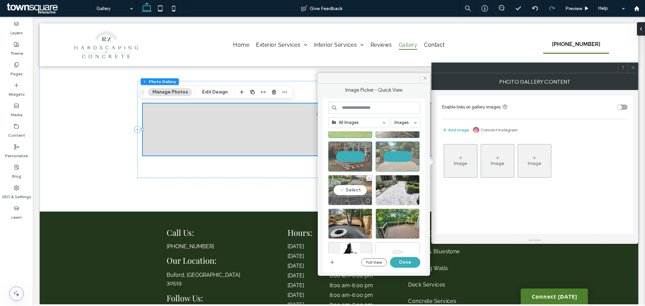
click at [346, 199] on div at bounding box center [350, 201] width 43 height 8
click at [395, 199] on div at bounding box center [397, 201] width 43 height 8
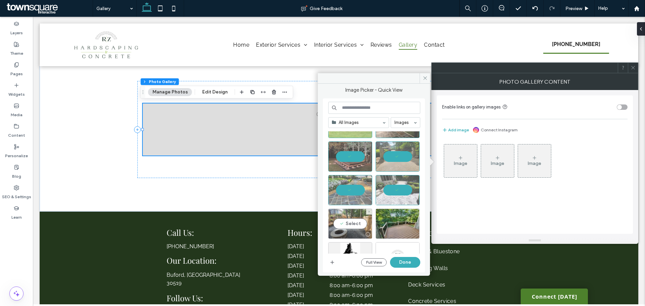
click at [351, 224] on div "Select" at bounding box center [350, 224] width 44 height 30
click at [379, 223] on div "Select" at bounding box center [398, 224] width 44 height 30
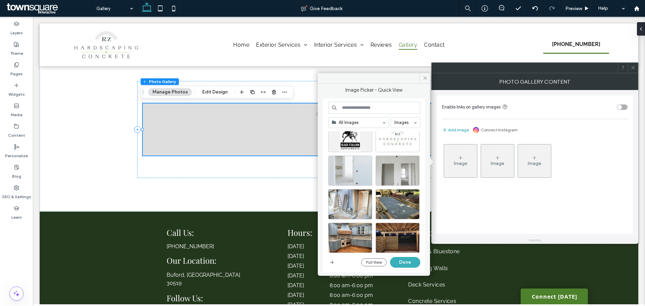
scroll to position [358, 0]
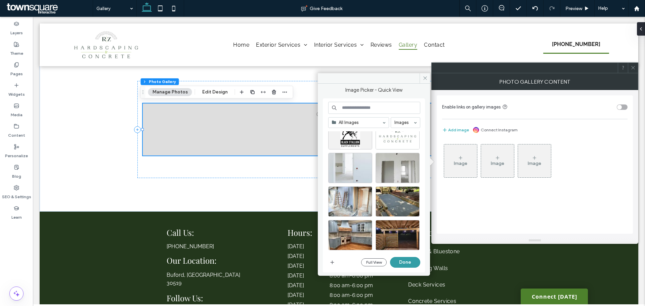
click at [404, 258] on button "Done" at bounding box center [405, 262] width 30 height 11
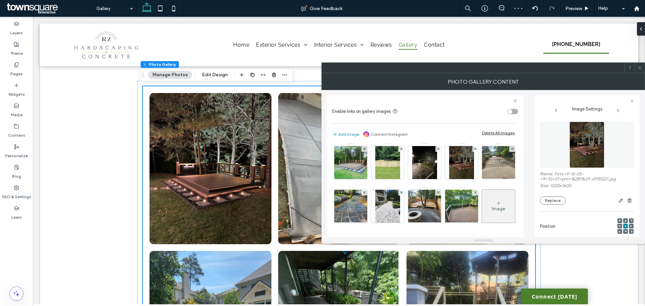
click at [496, 203] on icon at bounding box center [498, 203] width 5 height 5
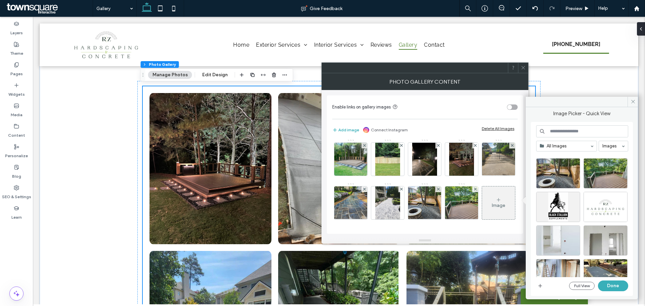
scroll to position [392, 0]
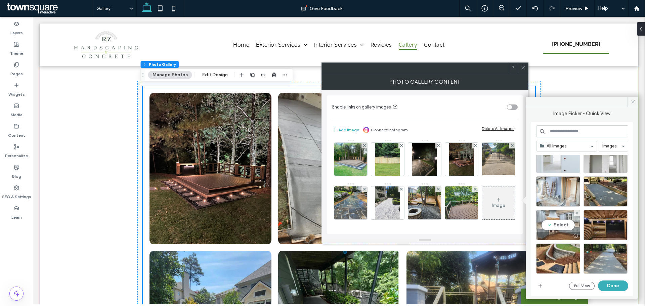
click at [548, 233] on div at bounding box center [558, 236] width 43 height 8
click at [595, 227] on div "Select" at bounding box center [606, 225] width 44 height 30
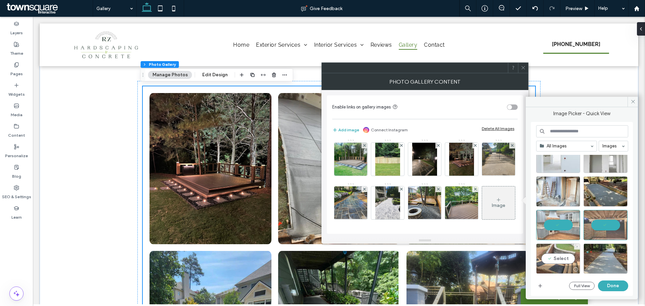
click at [555, 251] on div "Select" at bounding box center [558, 259] width 44 height 30
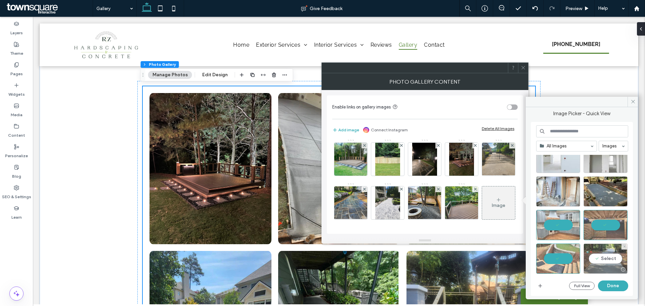
click at [603, 250] on div "Select" at bounding box center [606, 259] width 44 height 30
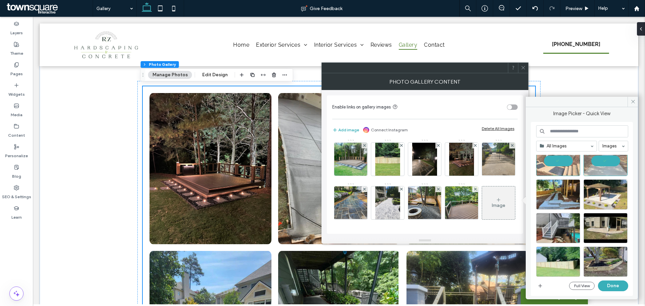
scroll to position [493, 0]
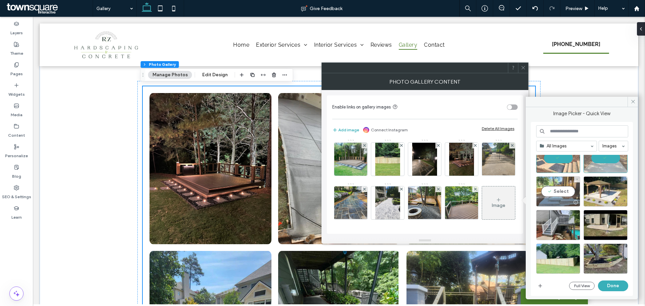
click at [559, 193] on div "Select" at bounding box center [558, 191] width 44 height 30
click at [596, 194] on div "Select" at bounding box center [606, 191] width 44 height 30
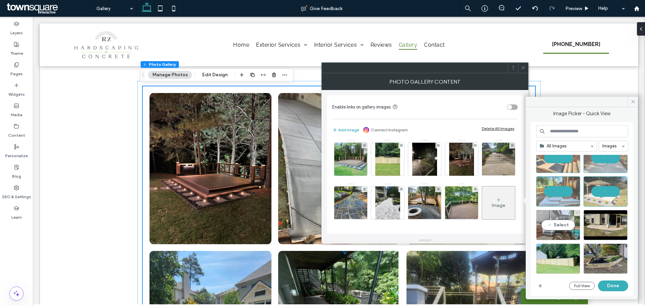
click at [554, 232] on div at bounding box center [558, 236] width 43 height 8
click at [604, 225] on div "Select" at bounding box center [606, 225] width 44 height 30
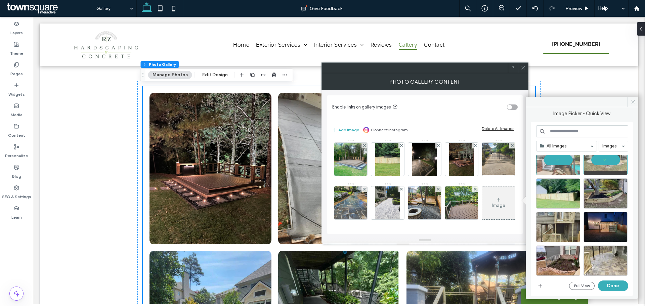
scroll to position [560, 0]
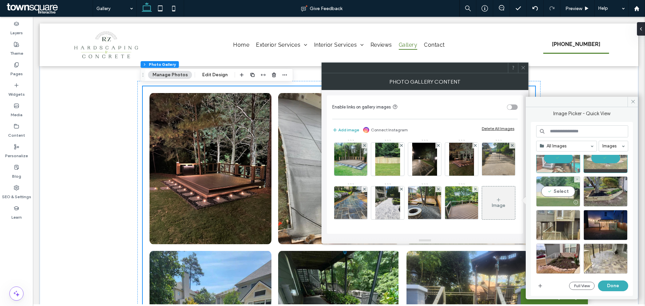
click at [563, 201] on div at bounding box center [558, 202] width 43 height 8
click at [603, 201] on div at bounding box center [605, 202] width 43 height 8
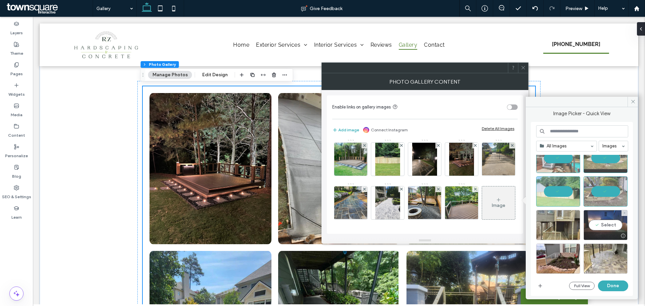
click at [593, 227] on div "Select" at bounding box center [606, 225] width 44 height 30
click at [538, 227] on div "Select" at bounding box center [558, 225] width 44 height 30
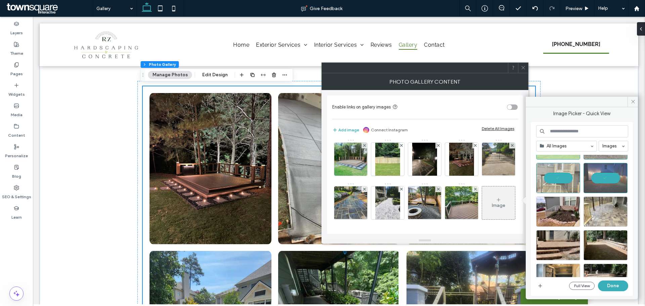
scroll to position [627, 0]
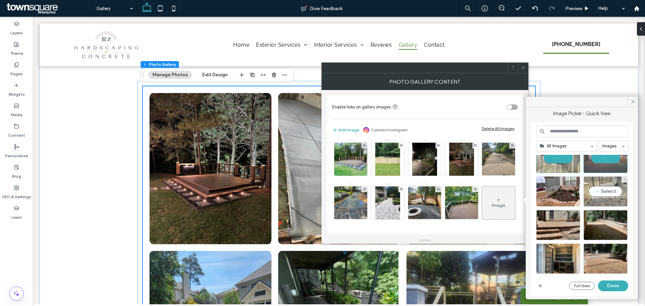
click at [614, 193] on div "Select" at bounding box center [606, 191] width 44 height 30
click at [553, 227] on div "Select" at bounding box center [558, 225] width 44 height 30
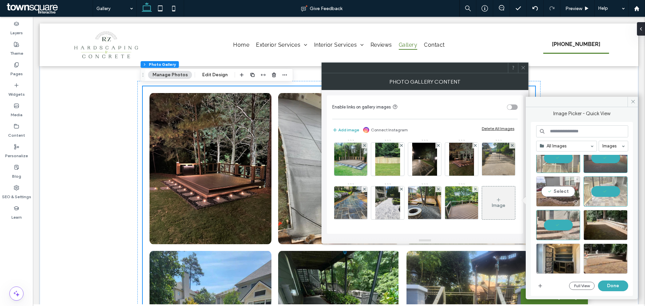
click at [567, 195] on div "Select" at bounding box center [558, 191] width 44 height 30
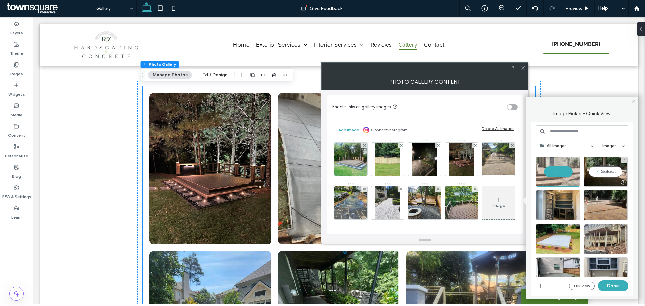
scroll to position [694, 0]
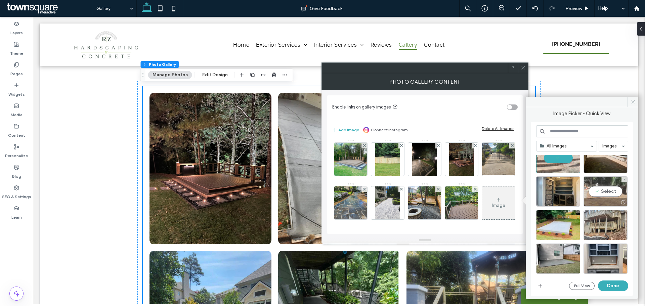
click at [605, 203] on div at bounding box center [605, 202] width 43 height 8
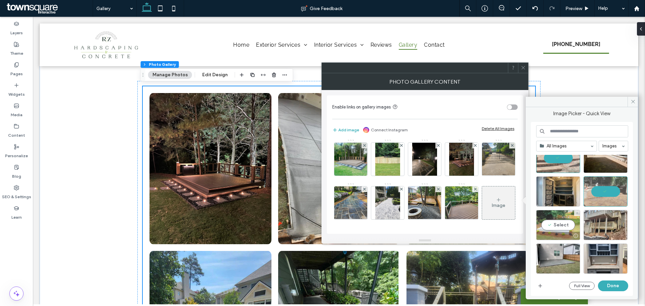
click at [559, 220] on div "Select" at bounding box center [558, 225] width 44 height 30
click at [624, 233] on div at bounding box center [623, 235] width 8 height 5
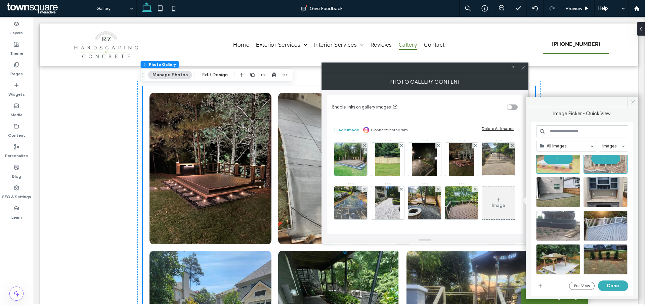
scroll to position [761, 0]
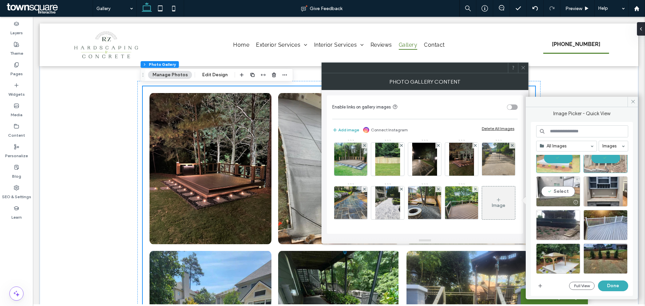
click at [559, 194] on div "Select" at bounding box center [558, 191] width 44 height 30
click at [605, 194] on div "Select" at bounding box center [606, 191] width 44 height 30
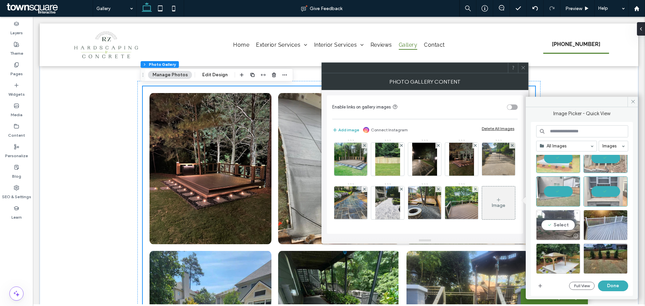
click at [565, 229] on div "Select" at bounding box center [558, 225] width 44 height 30
click at [619, 229] on div "Select" at bounding box center [606, 225] width 44 height 30
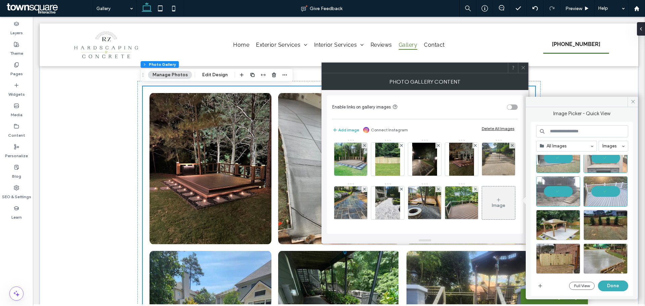
scroll to position [817, 0]
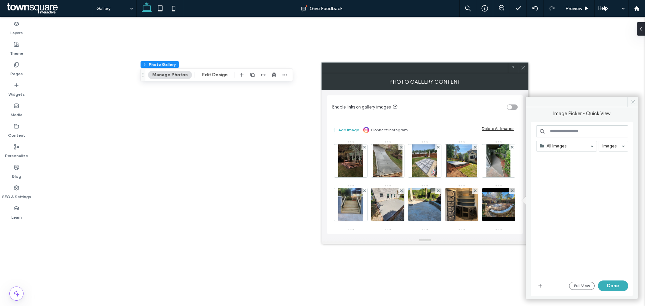
click at [553, 195] on div at bounding box center [584, 216] width 97 height 122
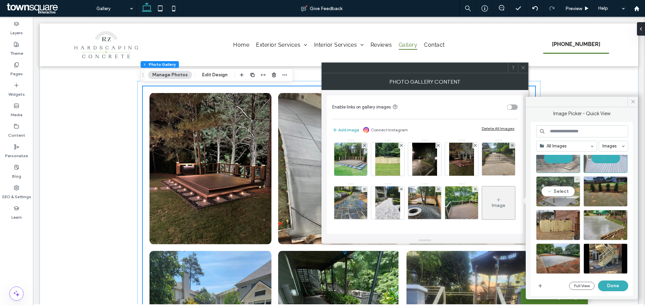
scroll to position [96, 0]
click at [564, 199] on div at bounding box center [558, 202] width 43 height 8
click at [609, 192] on div "Select" at bounding box center [606, 191] width 44 height 30
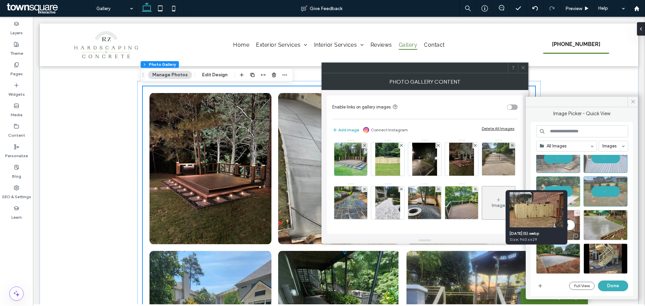
scroll to position [862, 0]
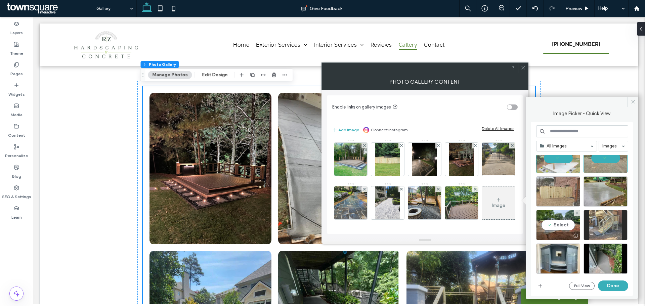
drag, startPoint x: 557, startPoint y: 224, endPoint x: 606, endPoint y: 224, distance: 49.4
click at [559, 224] on div "Select" at bounding box center [558, 225] width 44 height 30
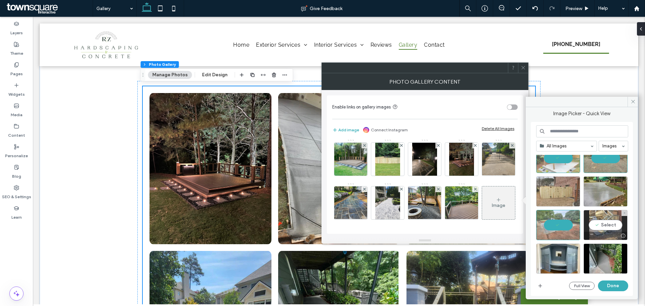
click at [606, 224] on div "Select" at bounding box center [606, 225] width 44 height 30
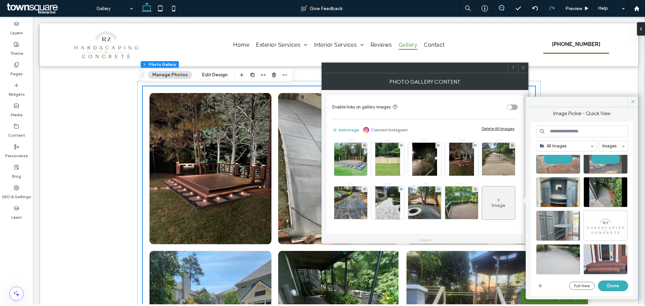
scroll to position [929, 0]
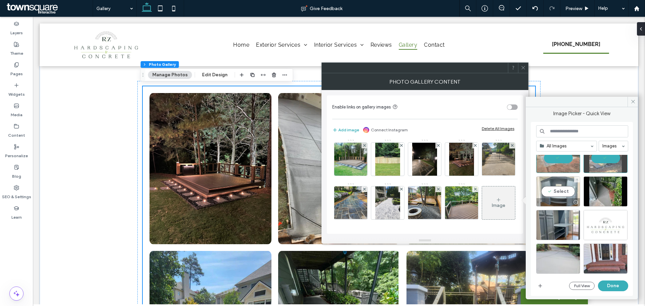
click at [560, 196] on div "Select" at bounding box center [558, 191] width 44 height 30
click at [617, 194] on div "Select" at bounding box center [606, 191] width 44 height 30
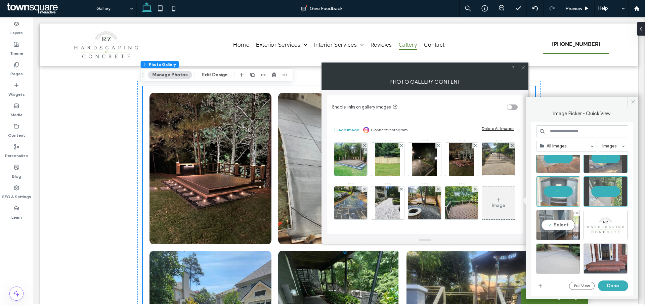
click at [563, 230] on div "Select" at bounding box center [558, 225] width 44 height 30
click at [624, 283] on button "Done" at bounding box center [613, 286] width 30 height 11
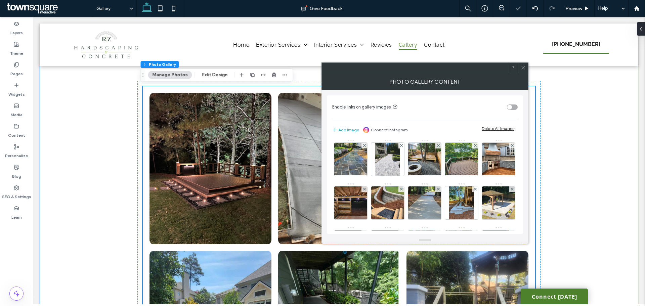
scroll to position [134, 0]
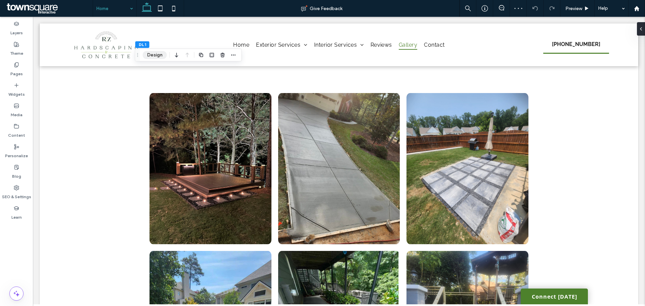
click at [151, 59] on button "Design" at bounding box center [155, 55] width 24 height 8
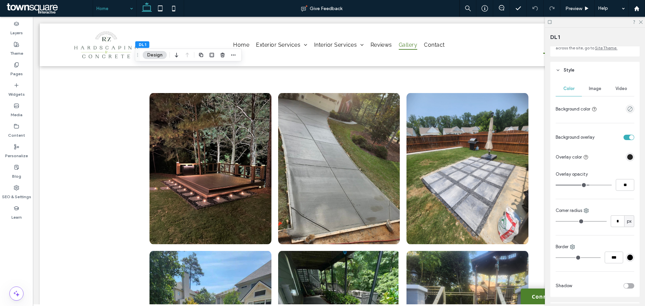
scroll to position [67, 0]
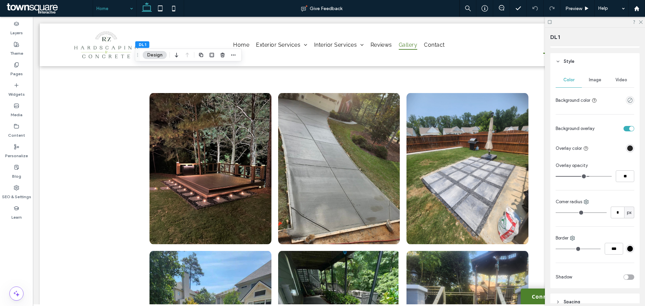
click at [591, 81] on span "Image" at bounding box center [595, 79] width 12 height 5
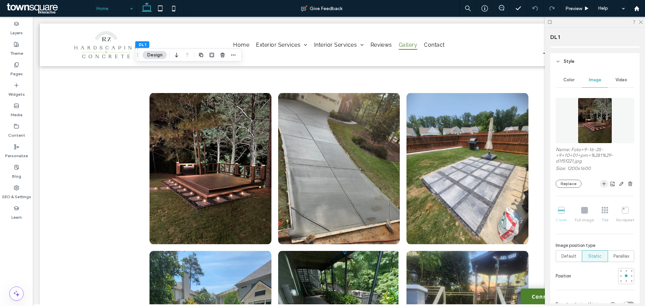
click at [601, 184] on icon "button" at bounding box center [603, 183] width 5 height 5
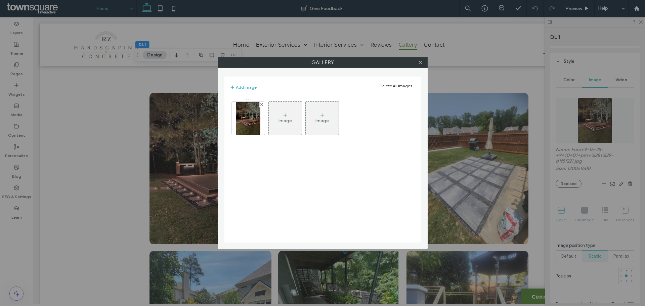
click at [294, 113] on div "Image" at bounding box center [285, 118] width 33 height 32
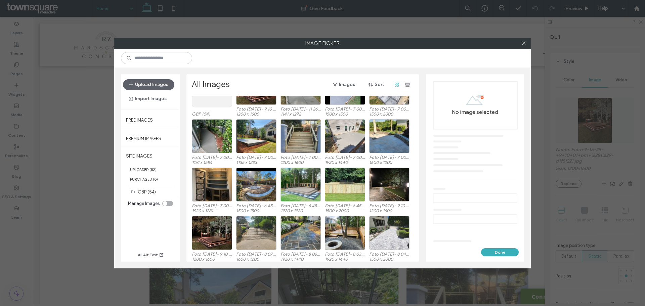
scroll to position [41, 0]
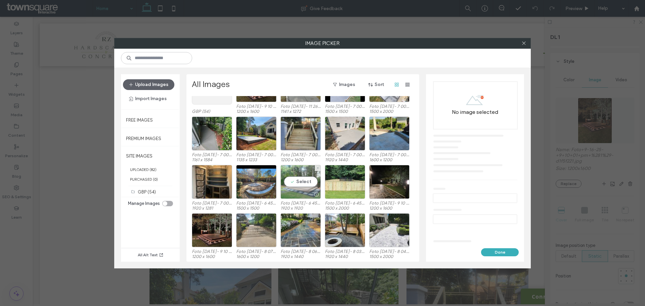
click at [299, 186] on div "Select" at bounding box center [301, 182] width 40 height 34
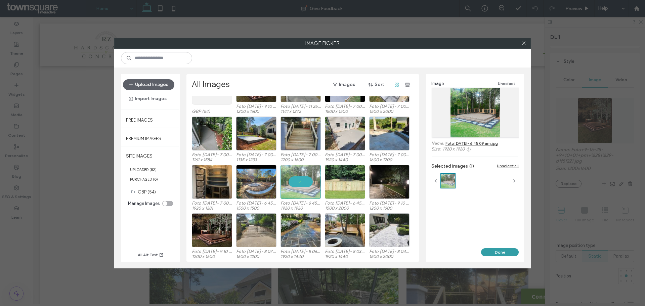
click at [488, 249] on button "Done" at bounding box center [500, 252] width 38 height 8
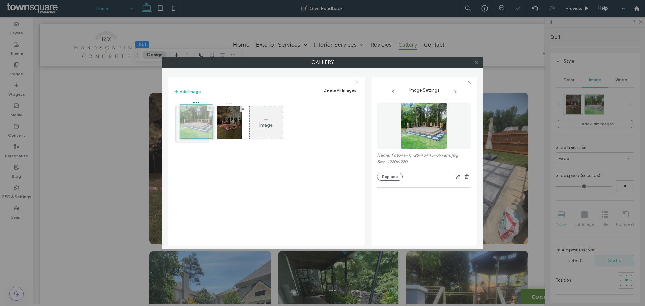
drag, startPoint x: 226, startPoint y: 115, endPoint x: 191, endPoint y: 114, distance: 34.6
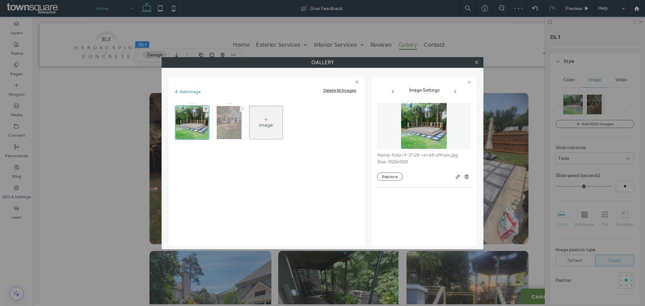
click at [242, 108] on icon at bounding box center [243, 109] width 3 height 3
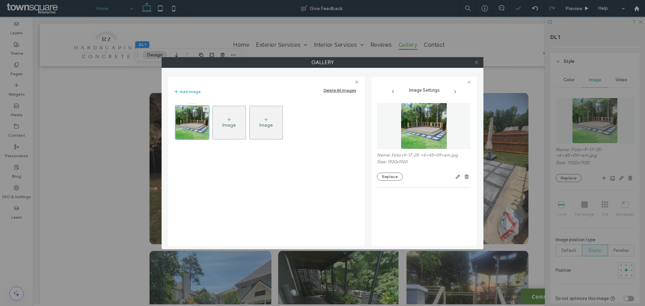
click at [477, 58] on span at bounding box center [476, 62] width 5 height 10
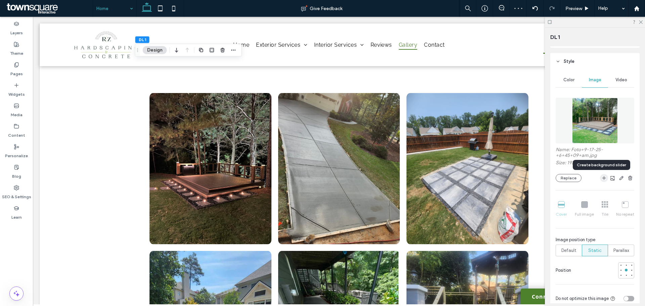
click at [604, 176] on span "button" at bounding box center [604, 178] width 8 height 8
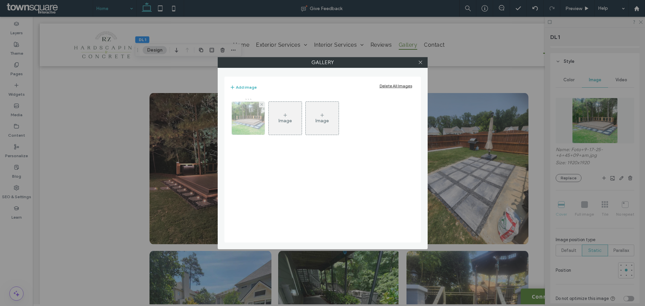
click at [264, 118] on img at bounding box center [248, 118] width 33 height 33
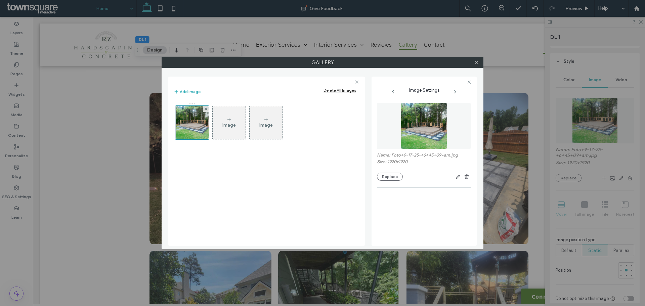
click at [221, 121] on div "Image" at bounding box center [229, 123] width 33 height 32
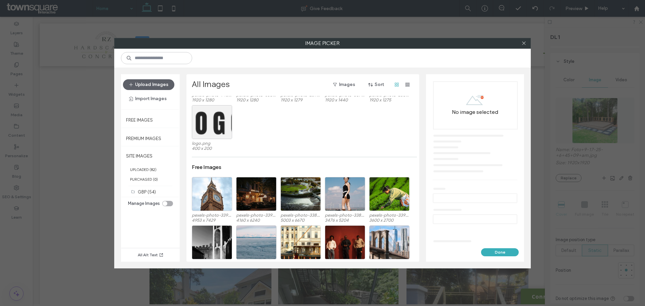
scroll to position [395, 0]
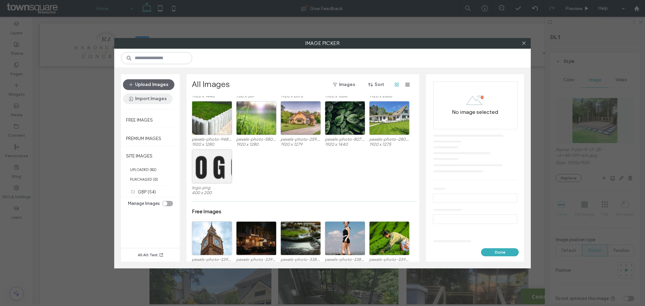
click at [154, 97] on button "Import Images" at bounding box center [148, 98] width 50 height 11
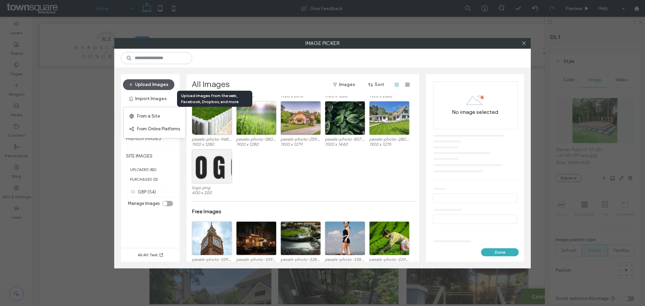
click at [136, 88] on button "Upload Images" at bounding box center [148, 84] width 51 height 11
click at [151, 166] on label "UPLOADED ( 82 )" at bounding box center [150, 170] width 59 height 10
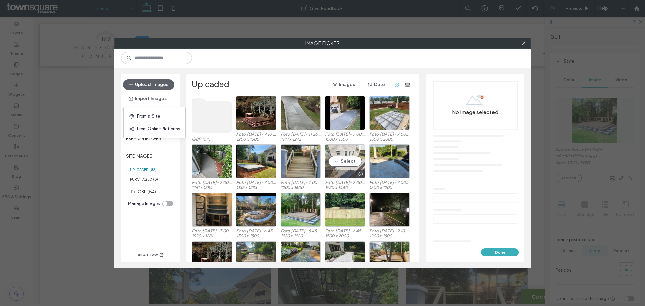
scroll to position [28, 0]
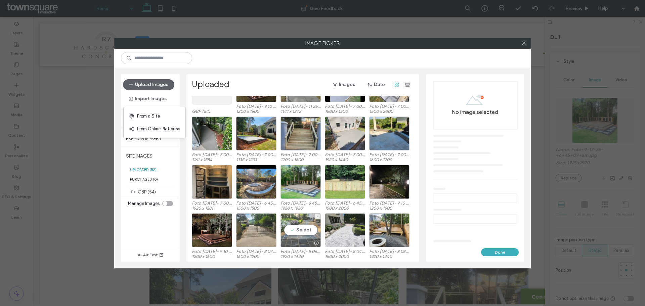
click at [307, 224] on div "Select" at bounding box center [301, 230] width 40 height 34
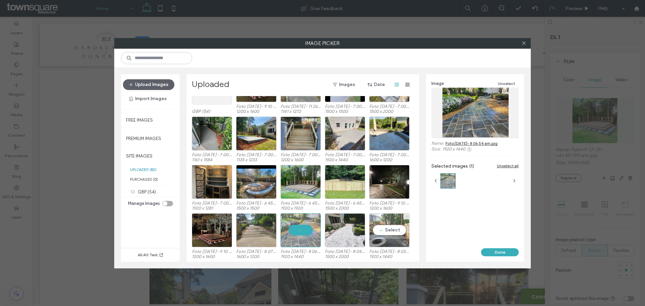
click at [392, 229] on div "Select" at bounding box center [389, 230] width 40 height 34
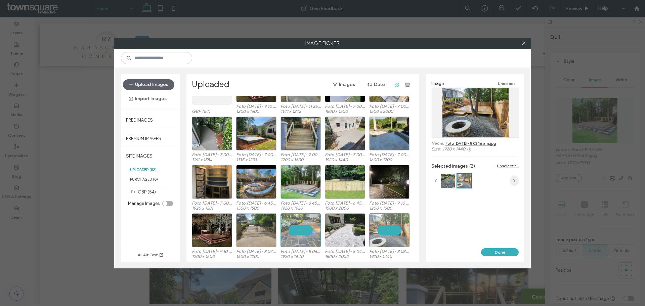
click at [517, 182] on icon "button" at bounding box center [514, 180] width 5 height 5
click at [297, 233] on div at bounding box center [301, 230] width 40 height 34
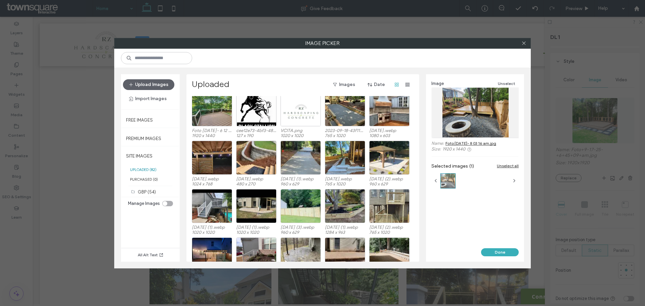
scroll to position [235, 0]
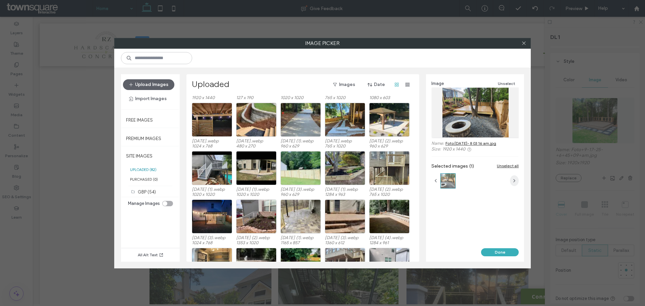
click at [515, 179] on icon "button" at bounding box center [514, 180] width 5 height 5
click at [215, 169] on div "Select" at bounding box center [212, 168] width 40 height 34
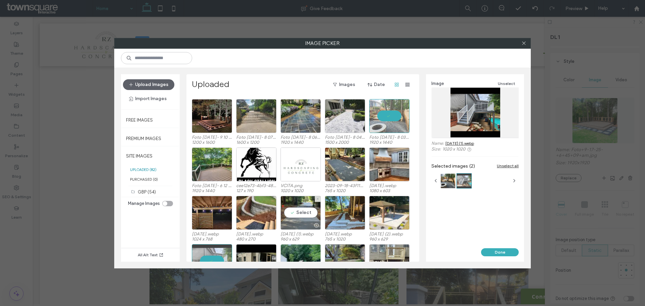
scroll to position [101, 0]
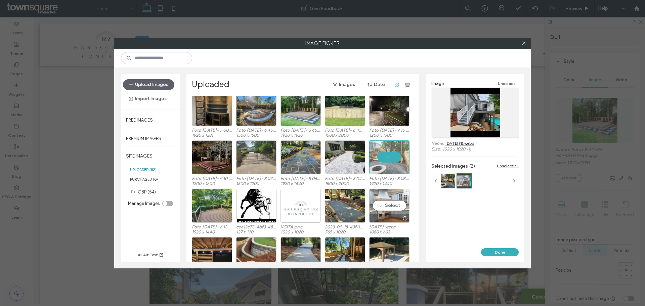
click at [381, 207] on div "Select" at bounding box center [389, 206] width 40 height 34
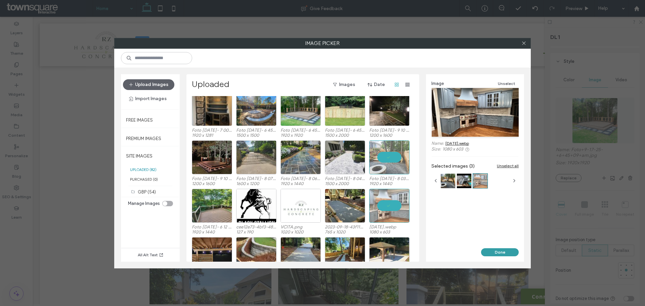
click at [511, 252] on button "Done" at bounding box center [500, 252] width 38 height 8
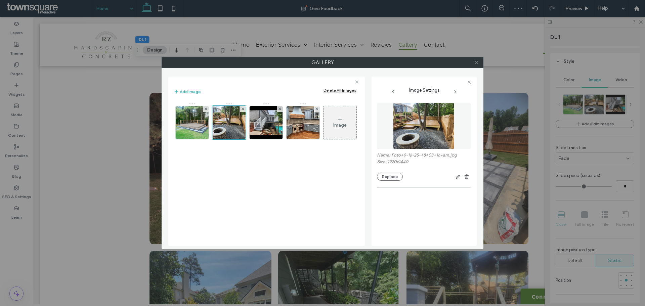
click at [474, 65] on span at bounding box center [476, 62] width 5 height 10
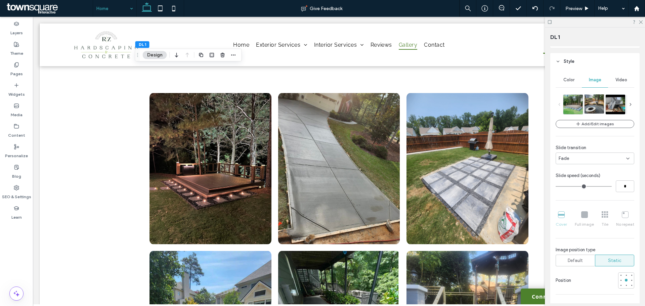
click at [595, 107] on img at bounding box center [598, 103] width 26 height 19
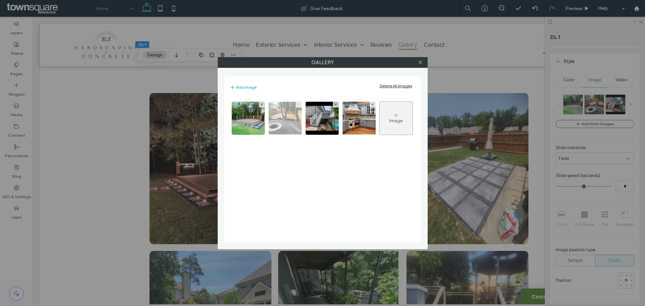
click at [299, 104] on use at bounding box center [298, 104] width 3 height 3
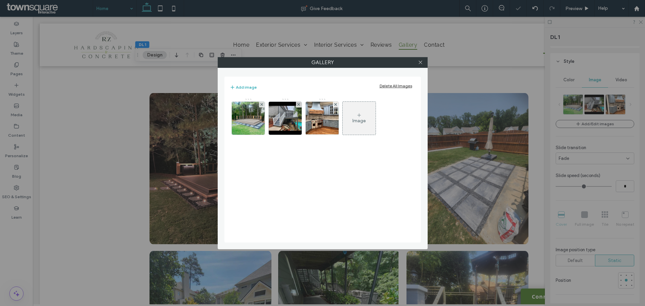
click at [299, 104] on use at bounding box center [298, 104] width 3 height 3
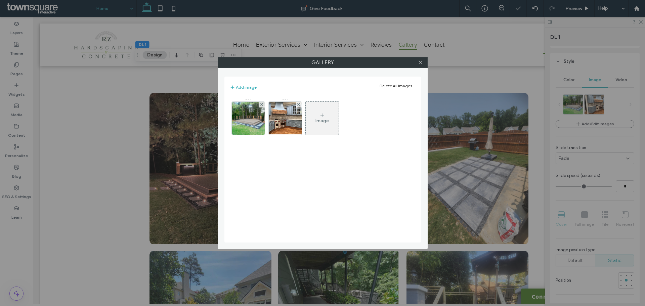
click at [340, 114] on div "Image" at bounding box center [322, 120] width 185 height 44
click at [331, 113] on div "Image" at bounding box center [322, 118] width 33 height 32
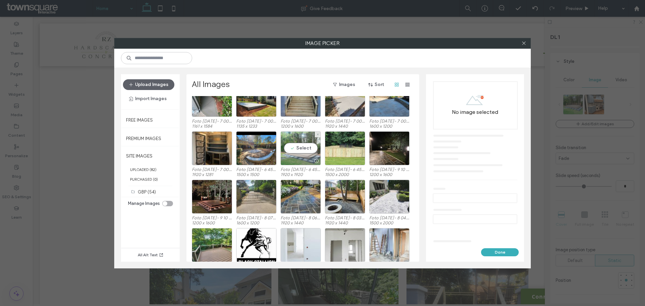
scroll to position [109, 0]
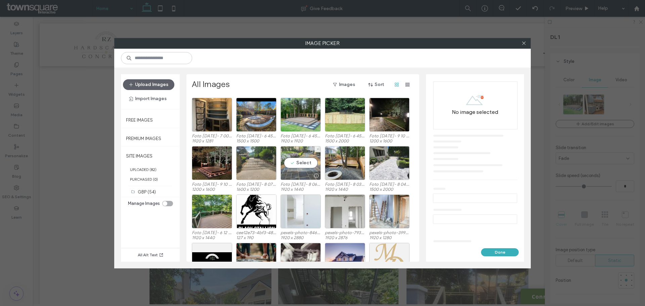
click at [296, 162] on div "Select" at bounding box center [301, 163] width 40 height 34
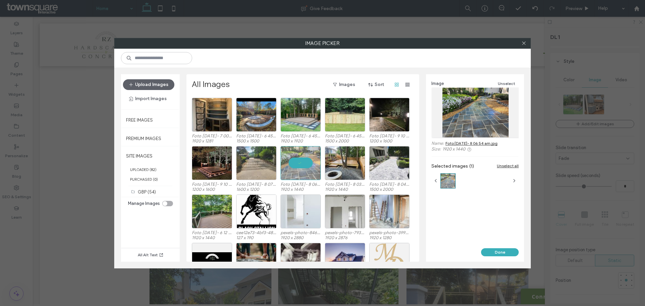
scroll to position [142, 0]
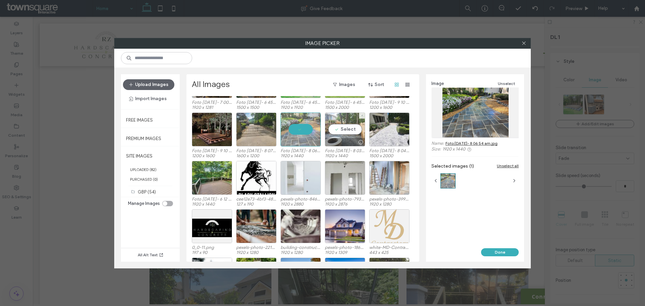
click at [340, 126] on div "Select" at bounding box center [345, 130] width 40 height 34
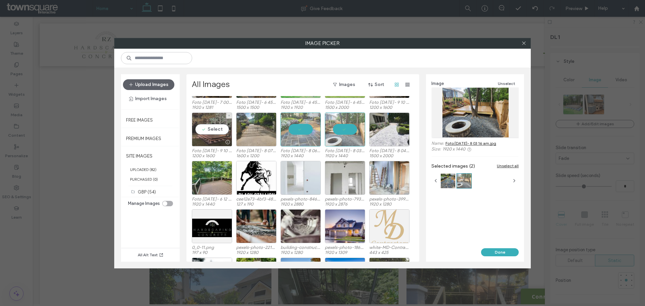
click at [205, 131] on div "Select" at bounding box center [212, 130] width 40 height 34
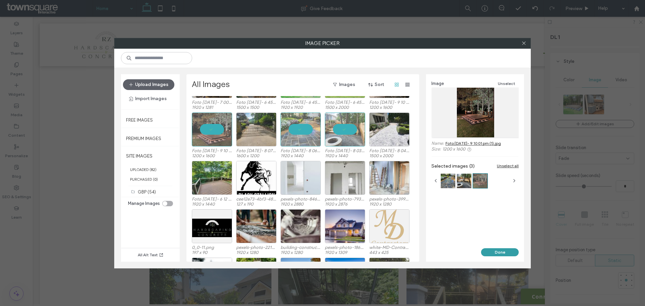
click at [497, 254] on button "Done" at bounding box center [500, 252] width 38 height 8
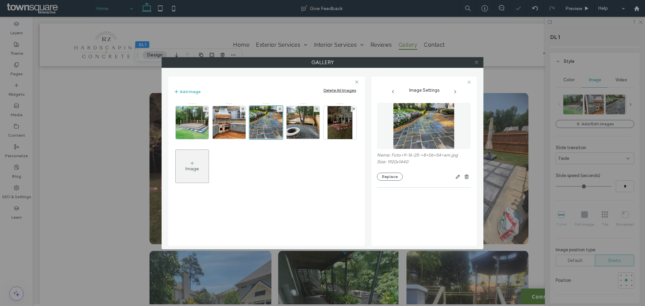
click at [477, 63] on use at bounding box center [476, 62] width 3 height 3
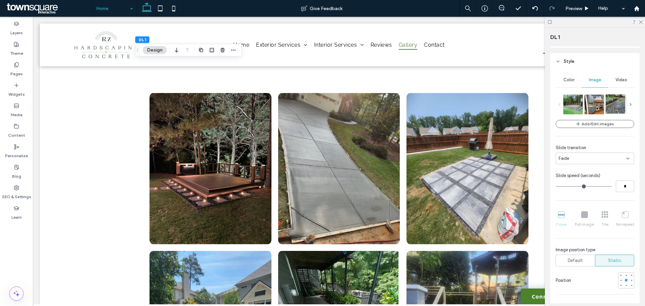
click at [613, 102] on img at bounding box center [619, 103] width 26 height 19
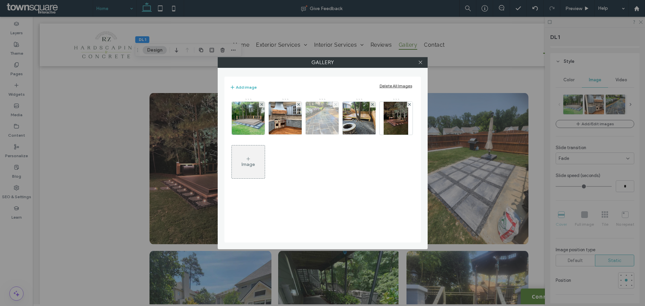
click at [336, 106] on span at bounding box center [335, 105] width 3 height 6
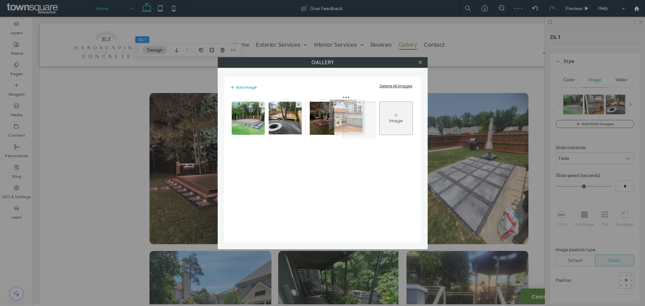
drag, startPoint x: 288, startPoint y: 116, endPoint x: 351, endPoint y: 116, distance: 63.5
click at [419, 60] on icon at bounding box center [420, 62] width 5 height 5
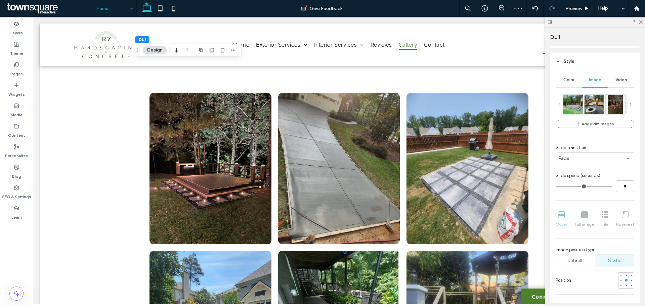
type input "*"
drag, startPoint x: 557, startPoint y: 185, endPoint x: 564, endPoint y: 185, distance: 6.7
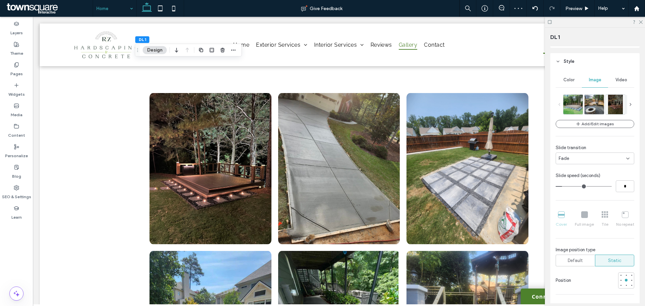
type input "*"
click at [564, 186] on input "range" at bounding box center [584, 186] width 56 height 1
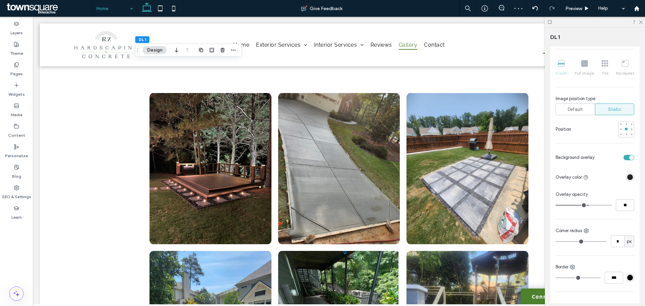
scroll to position [235, 0]
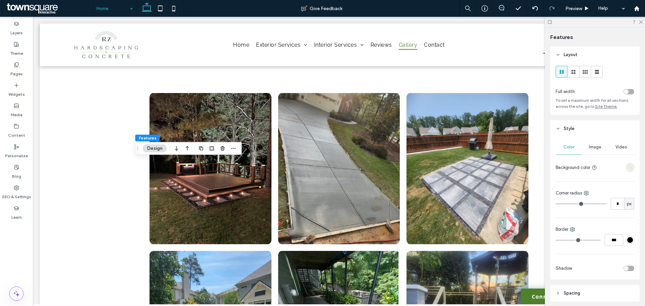
click at [150, 150] on button "Design" at bounding box center [155, 148] width 24 height 8
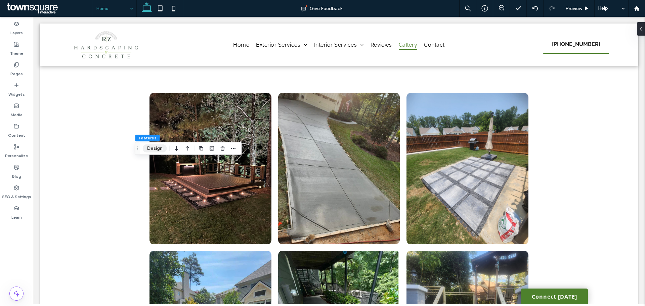
click at [161, 152] on button "Design" at bounding box center [155, 148] width 24 height 8
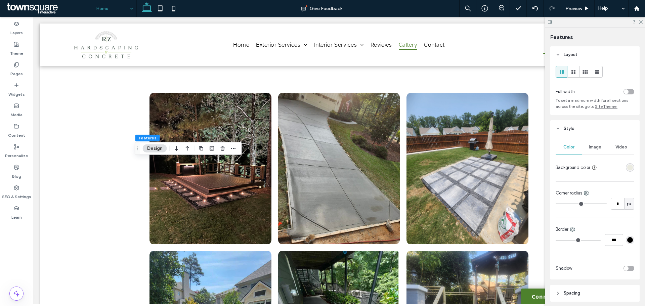
click at [626, 91] on div "toggle" at bounding box center [629, 91] width 11 height 5
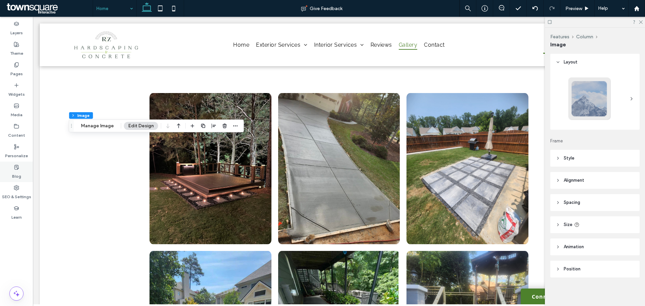
type input "**"
click at [102, 127] on button "Manage Image" at bounding box center [98, 126] width 42 height 8
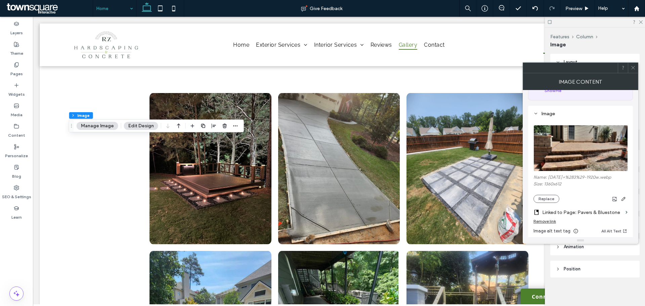
scroll to position [54, 0]
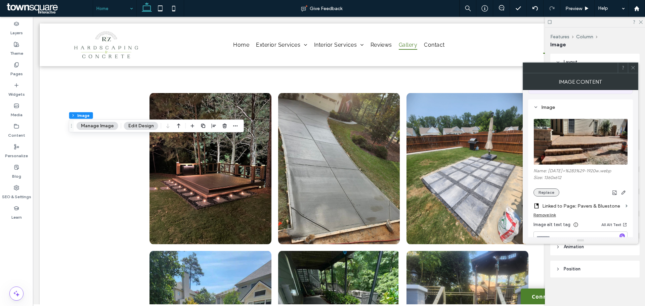
click at [543, 189] on button "Replace" at bounding box center [547, 192] width 26 height 8
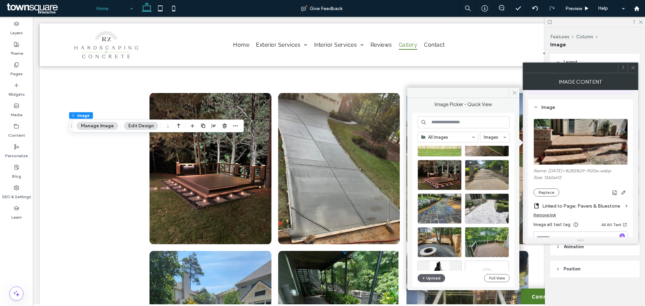
scroll to position [234, 0]
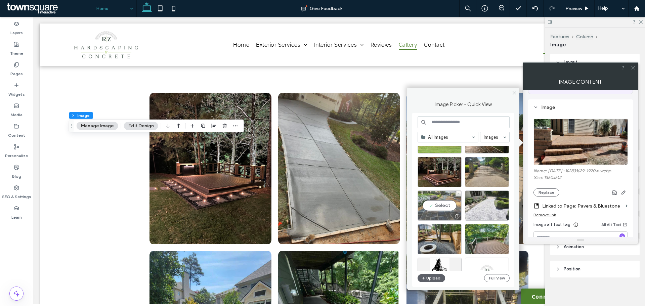
click at [443, 204] on div "Select" at bounding box center [440, 205] width 44 height 30
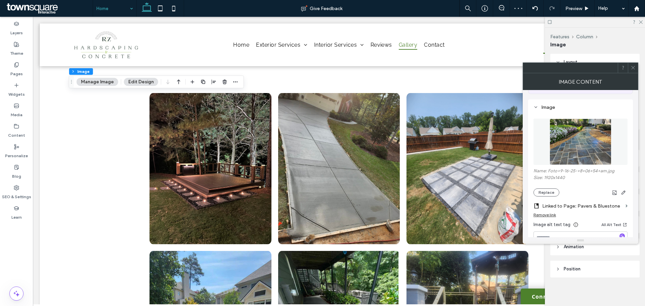
click at [634, 69] on icon at bounding box center [633, 67] width 5 height 5
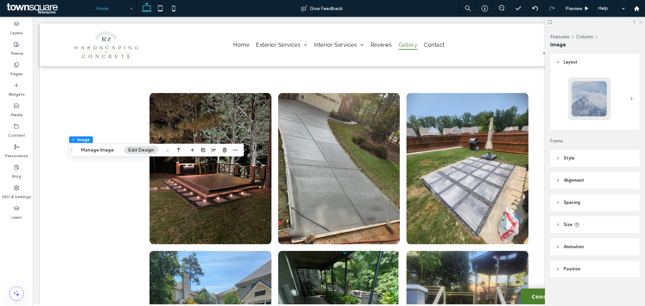
click at [641, 23] on icon at bounding box center [640, 21] width 4 height 4
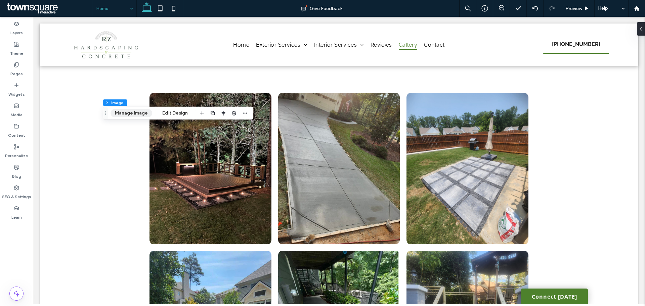
click at [134, 117] on button "Manage Image" at bounding box center [132, 113] width 42 height 8
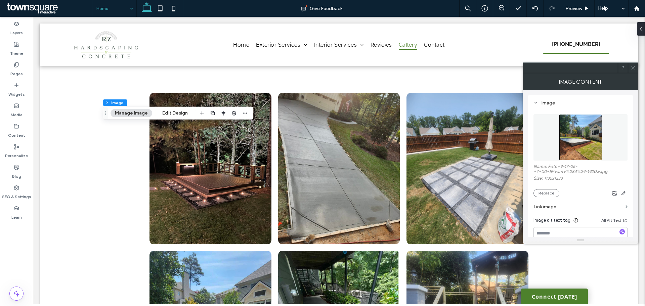
scroll to position [70, 0]
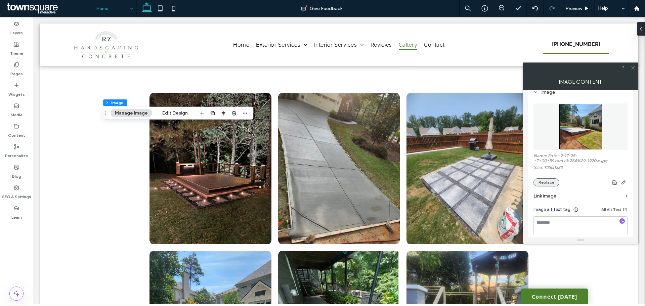
click at [542, 181] on button "Replace" at bounding box center [547, 182] width 26 height 8
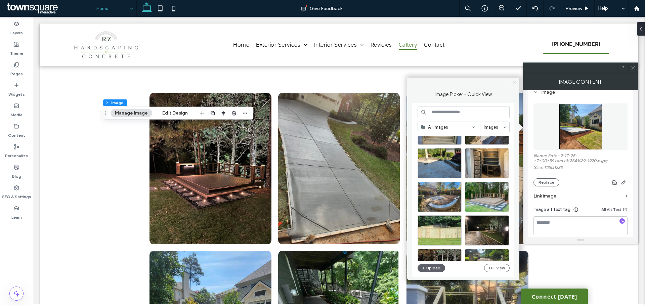
scroll to position [134, 0]
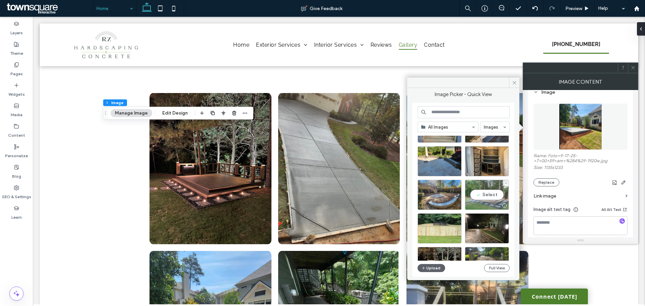
click at [491, 192] on div "Select" at bounding box center [487, 195] width 44 height 30
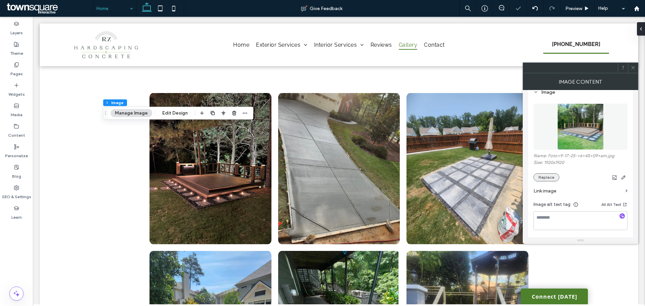
click at [545, 181] on button "Replace" at bounding box center [547, 177] width 26 height 8
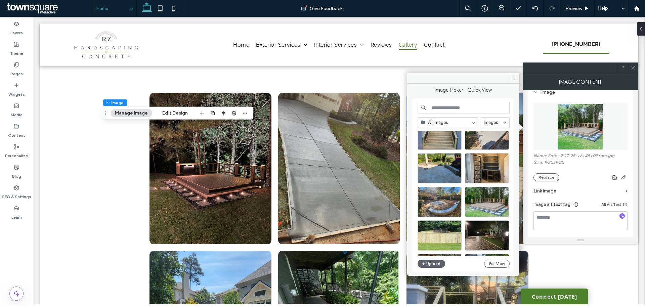
scroll to position [123, 0]
click at [442, 203] on div "Select" at bounding box center [440, 201] width 44 height 30
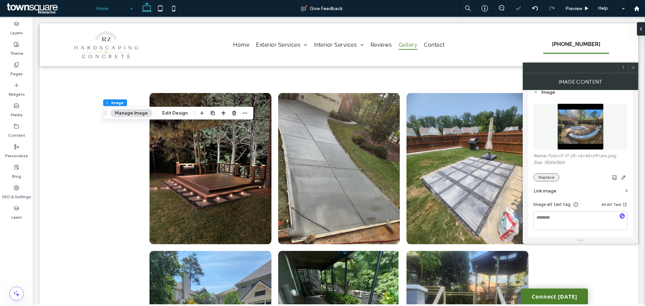
click at [550, 179] on button "Replace" at bounding box center [547, 177] width 26 height 8
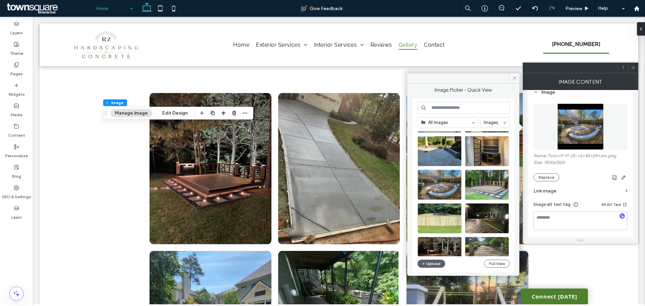
scroll to position [139, 0]
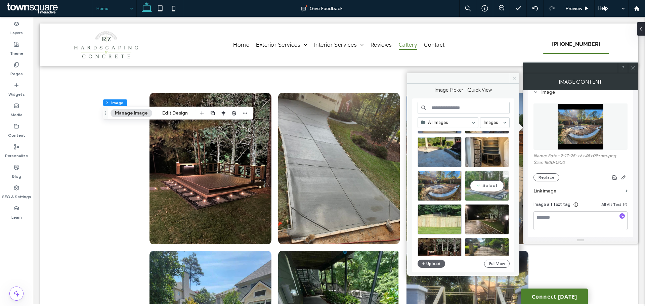
click at [480, 184] on div "Select" at bounding box center [487, 186] width 44 height 30
